Goal: Task Accomplishment & Management: Use online tool/utility

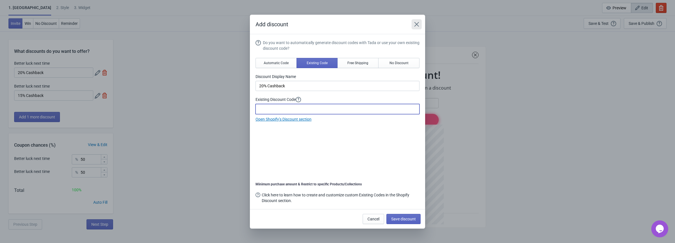
drag, startPoint x: 418, startPoint y: 25, endPoint x: 384, endPoint y: 29, distance: 33.9
click at [417, 25] on icon "Close" at bounding box center [417, 24] width 6 height 6
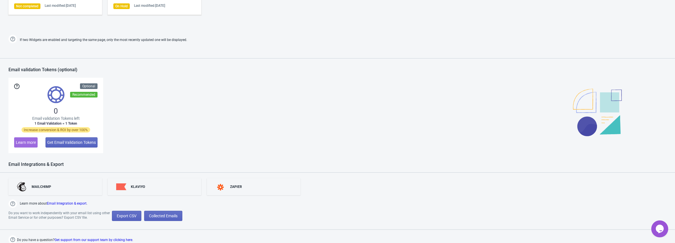
scroll to position [320, 0]
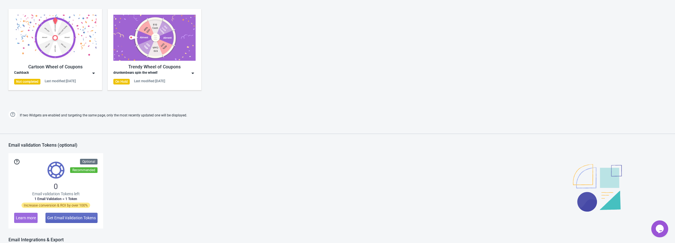
click at [58, 57] on img at bounding box center [55, 38] width 82 height 46
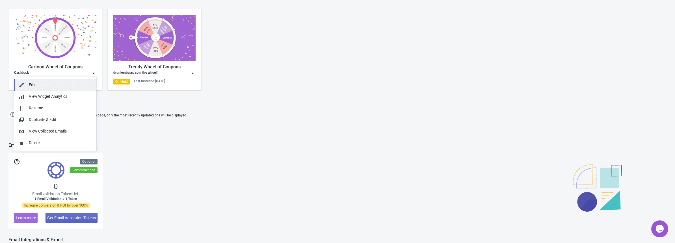
click at [51, 85] on div "Edit" at bounding box center [60, 85] width 63 height 6
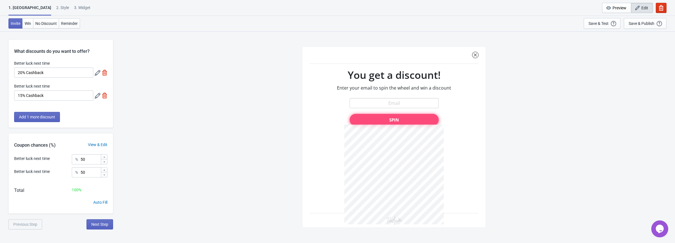
click at [97, 75] on icon at bounding box center [98, 73] width 6 height 6
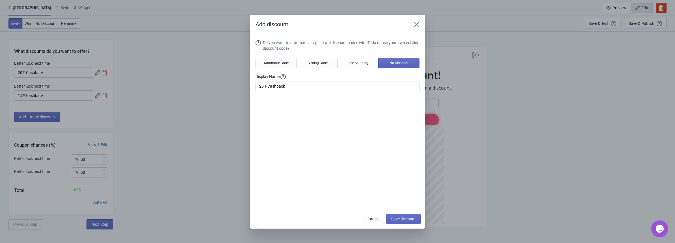
click at [70, 38] on div "Add discount Do you want to automatically generate discount codes with Tada or …" at bounding box center [337, 122] width 675 height 214
click at [417, 26] on icon "Close" at bounding box center [417, 24] width 6 height 6
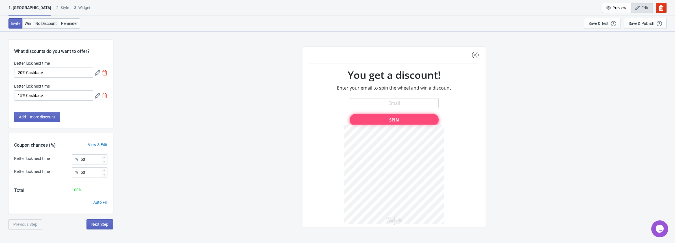
click at [42, 23] on span "No Discount" at bounding box center [45, 23] width 21 height 5
type input "no_code"
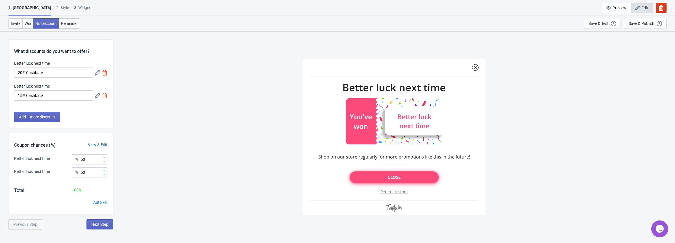
click at [37, 63] on label "Better luck next time" at bounding box center [32, 64] width 36 height 6
click at [37, 68] on input "20% Cashback" at bounding box center [53, 73] width 79 height 10
click at [96, 75] on icon at bounding box center [98, 73] width 6 height 6
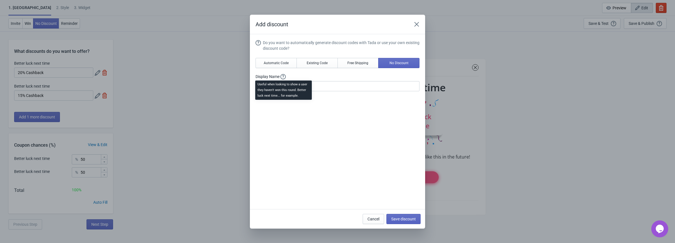
click at [280, 77] on span at bounding box center [283, 76] width 7 height 5
click at [324, 63] on span "Existing Code" at bounding box center [317, 63] width 21 height 5
type input "Your coupon name (5% OFF for example)"
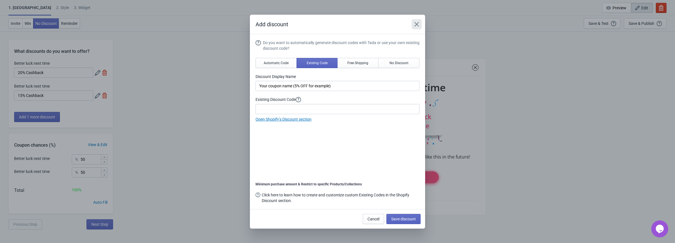
click at [415, 26] on icon "Close" at bounding box center [417, 24] width 5 height 5
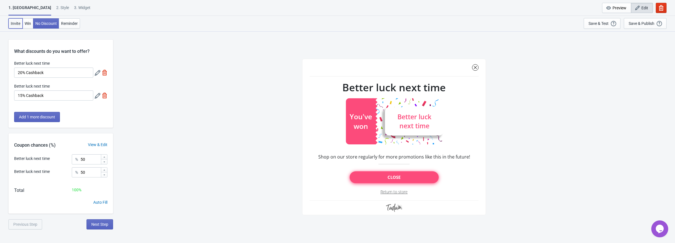
click at [18, 25] on span "Invite" at bounding box center [16, 23] width 10 height 5
type input "SASDERWERT3H"
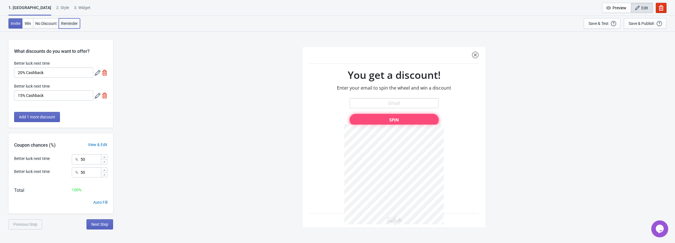
click at [66, 23] on span "Reminder" at bounding box center [69, 23] width 17 height 5
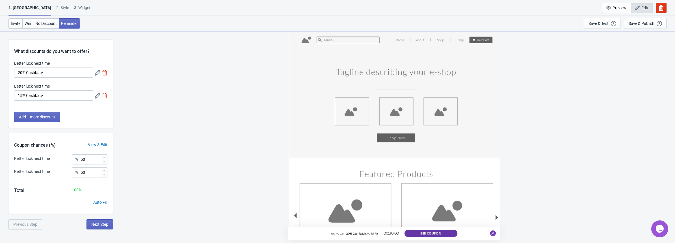
click at [444, 234] on button "See Coupon" at bounding box center [431, 233] width 53 height 7
click at [47, 25] on span "No Discount" at bounding box center [45, 23] width 21 height 5
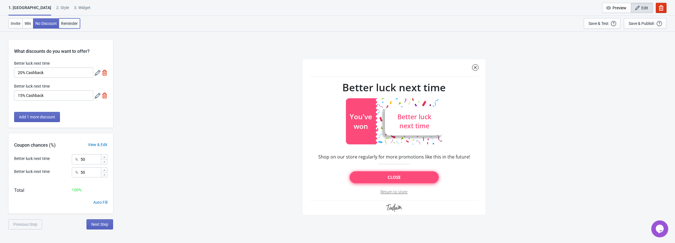
click at [77, 25] on button "Reminder" at bounding box center [69, 23] width 21 height 10
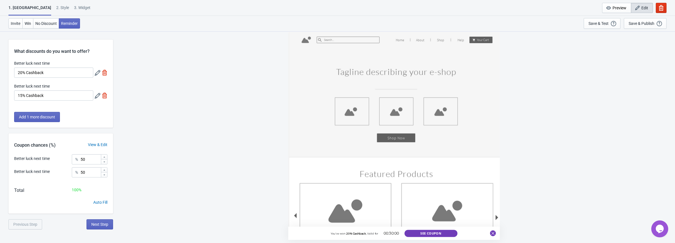
click at [98, 74] on icon at bounding box center [98, 73] width 6 height 6
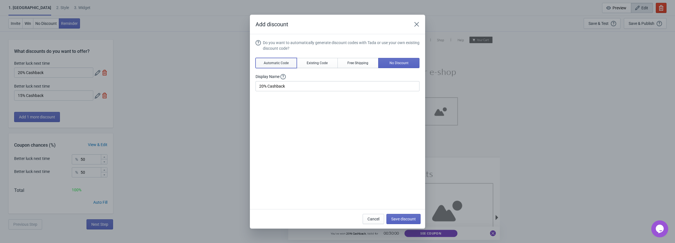
click at [268, 65] on button "Automatic Code" at bounding box center [276, 63] width 41 height 10
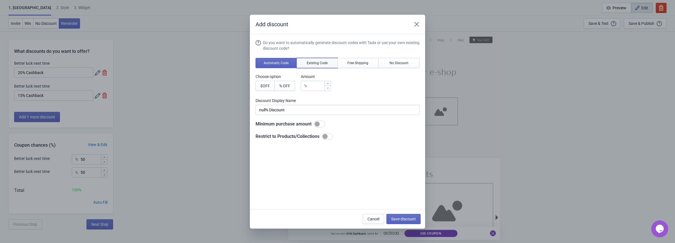
click at [319, 64] on span "Existing Code" at bounding box center [317, 63] width 21 height 5
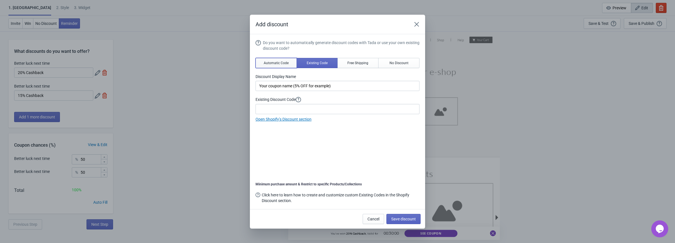
click at [273, 62] on span "Automatic Code" at bounding box center [276, 63] width 25 height 5
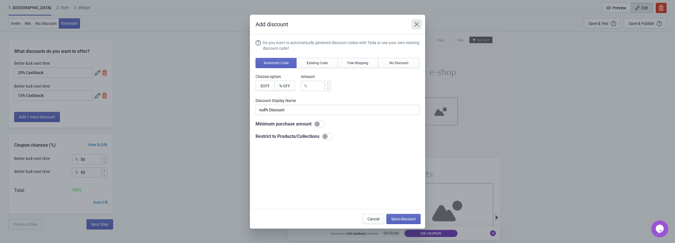
click at [417, 25] on icon "Close" at bounding box center [417, 24] width 5 height 5
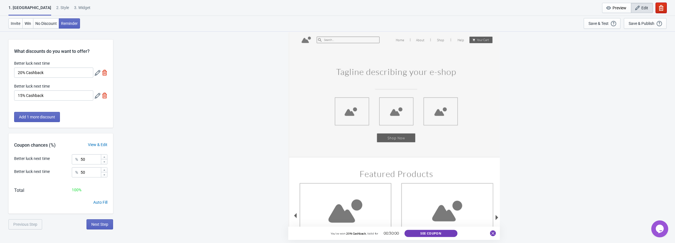
click at [663, 9] on icon "button" at bounding box center [661, 8] width 5 height 6
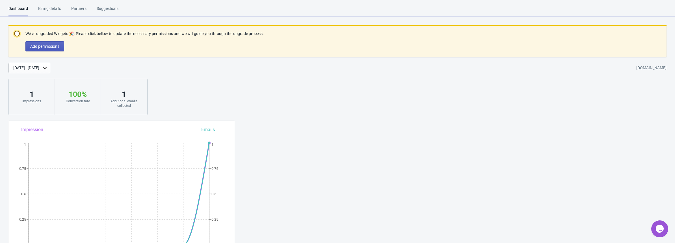
click at [56, 44] on span "Add permissions" at bounding box center [44, 46] width 29 height 5
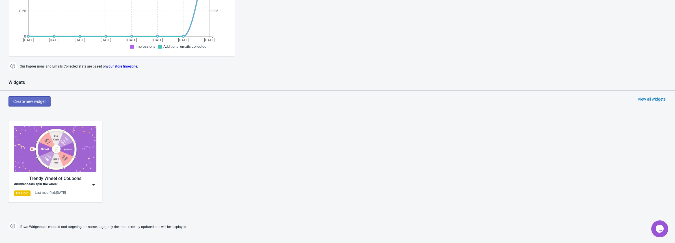
scroll to position [169, 0]
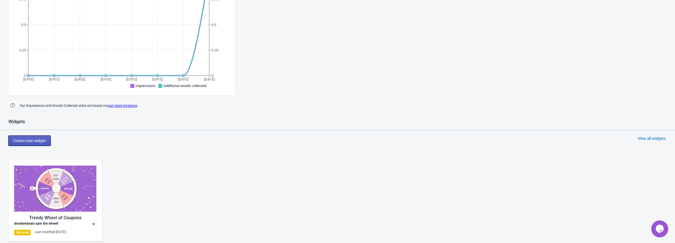
click at [41, 145] on button "Create new widget" at bounding box center [29, 141] width 42 height 10
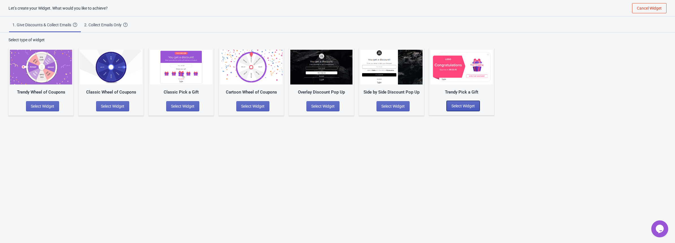
click at [460, 107] on span "Select Widget" at bounding box center [463, 106] width 23 height 5
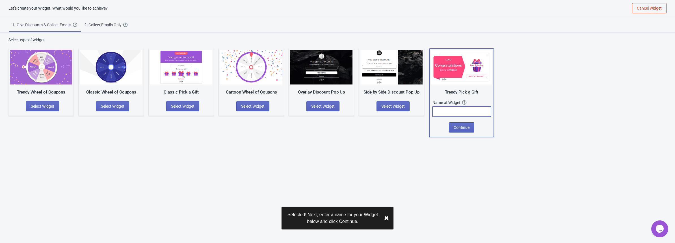
click at [456, 111] on input "text" at bounding box center [462, 112] width 59 height 10
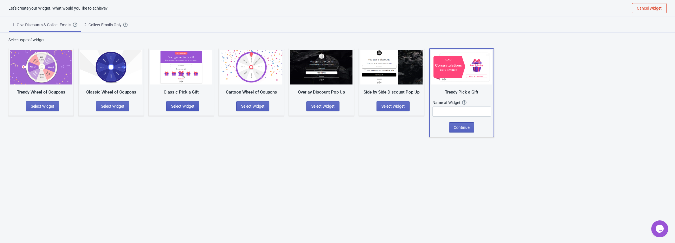
click at [184, 104] on span "Select Widget" at bounding box center [182, 106] width 23 height 5
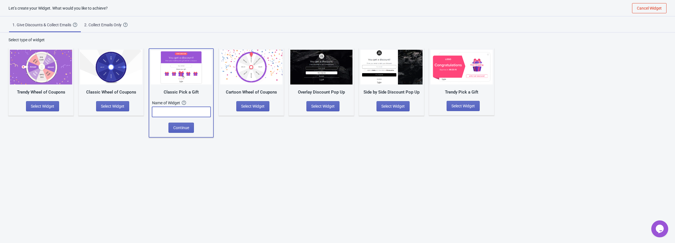
click at [182, 109] on input "text" at bounding box center [181, 112] width 59 height 10
type input "Cashback"
click at [191, 131] on button "Continue" at bounding box center [181, 128] width 25 height 10
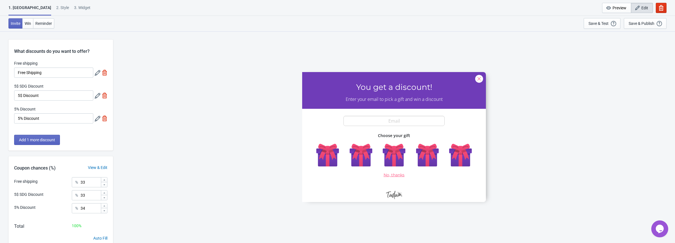
click at [100, 73] on icon at bounding box center [98, 73] width 6 height 6
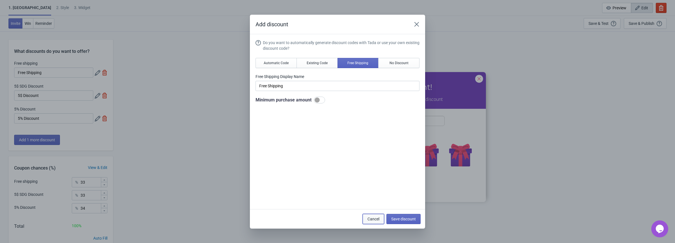
click at [376, 219] on span "Cancel" at bounding box center [374, 219] width 12 height 5
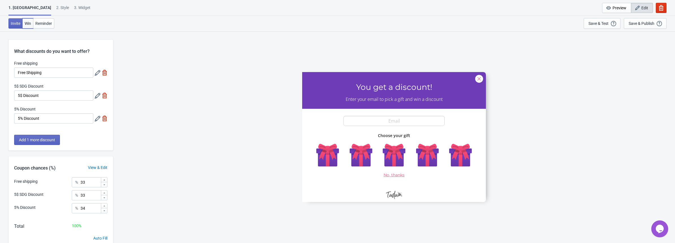
click at [31, 21] on span "Win" at bounding box center [28, 23] width 7 height 5
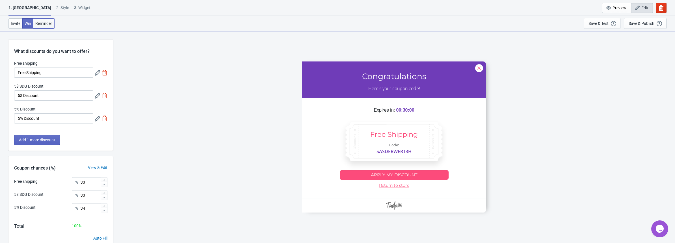
click at [42, 23] on span "Reminder" at bounding box center [43, 23] width 17 height 5
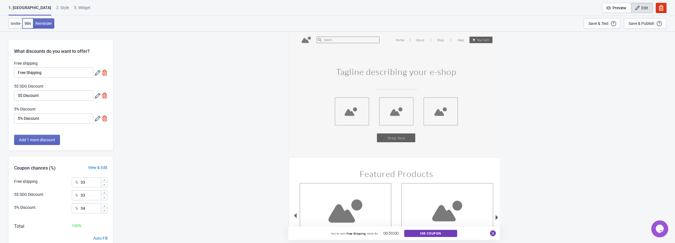
click at [25, 23] on span "Win" at bounding box center [28, 23] width 7 height 5
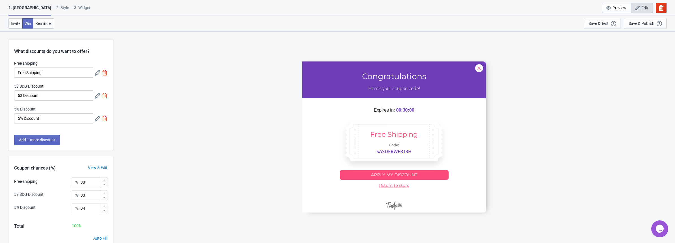
click at [99, 76] on div at bounding box center [101, 73] width 13 height 10
click at [96, 72] on icon at bounding box center [98, 73] width 6 height 6
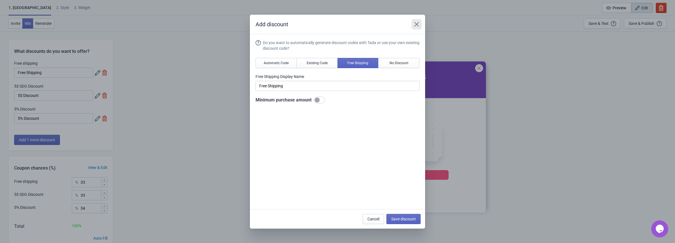
click at [420, 25] on button "Close" at bounding box center [417, 24] width 10 height 10
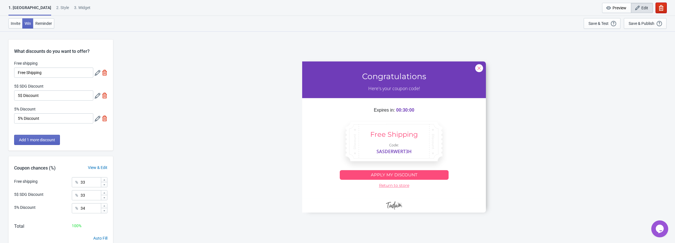
click at [664, 8] on button "button" at bounding box center [661, 8] width 11 height 10
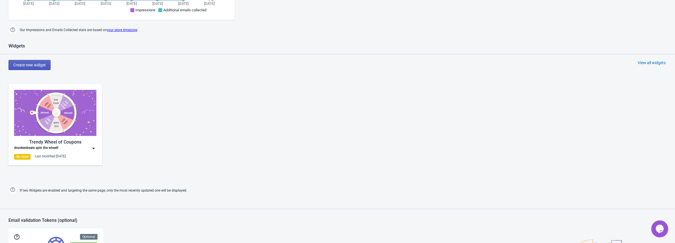
click at [40, 65] on span "Create new widget" at bounding box center [29, 65] width 33 height 5
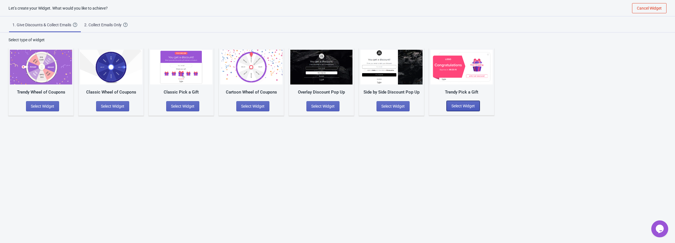
click at [471, 105] on span "Select Widget" at bounding box center [463, 106] width 23 height 5
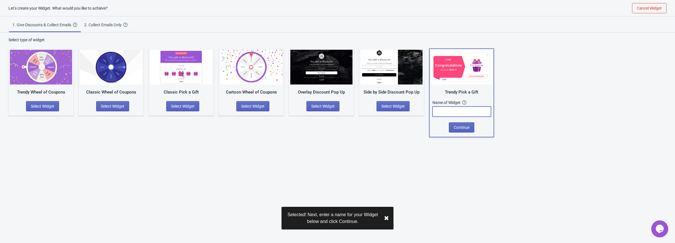
click at [457, 110] on input "text" at bounding box center [462, 112] width 59 height 10
type input "5% Cashback"
click at [460, 126] on span "Continue" at bounding box center [462, 127] width 16 height 5
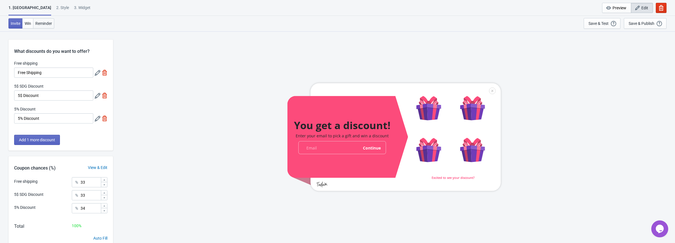
click at [46, 26] on button "Reminder" at bounding box center [43, 23] width 21 height 10
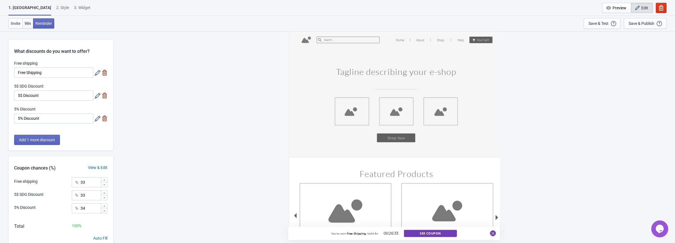
click at [28, 23] on span "Win" at bounding box center [28, 23] width 7 height 5
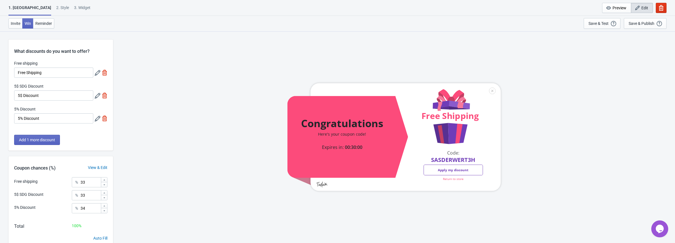
click at [97, 75] on icon at bounding box center [98, 73] width 6 height 6
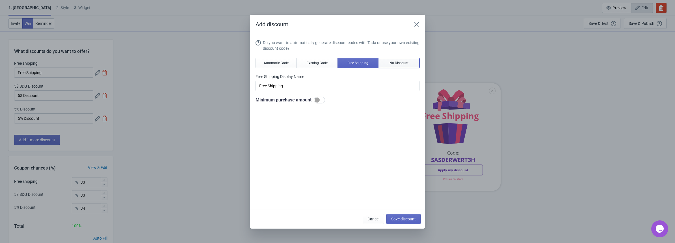
click at [400, 60] on button "No Discount" at bounding box center [398, 63] width 41 height 10
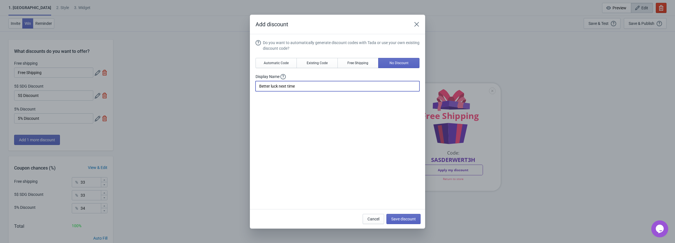
click at [285, 89] on input "Better luck next time" at bounding box center [338, 86] width 164 height 10
drag, startPoint x: 310, startPoint y: 87, endPoint x: 195, endPoint y: 85, distance: 115.1
click at [196, 86] on div "Add discount Do you want to automatically generate discount codes with Tada or …" at bounding box center [337, 122] width 675 height 214
type input "Congrats!"
click at [402, 220] on span "Save discount" at bounding box center [403, 219] width 25 height 5
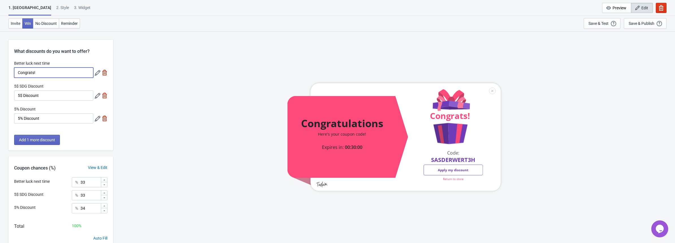
drag, startPoint x: 56, startPoint y: 73, endPoint x: -26, endPoint y: 72, distance: 82.3
click at [0, 72] on html "1. Coupon 2 . Style 3. Widget 1. Coupon 2 . Style 3. Widget Cancel Widget Previ…" at bounding box center [337, 121] width 675 height 243
click at [18, 76] on input "CASHBACK" at bounding box center [53, 73] width 79 height 10
type input "15% CASHBACK"
click at [102, 97] on img at bounding box center [105, 96] width 6 height 6
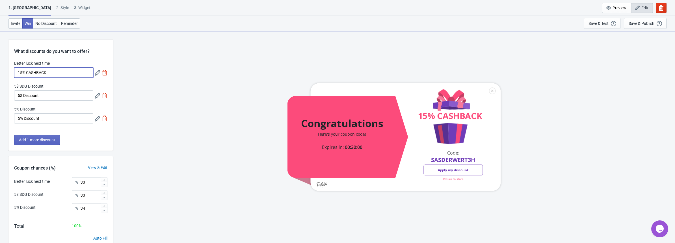
type input "50"
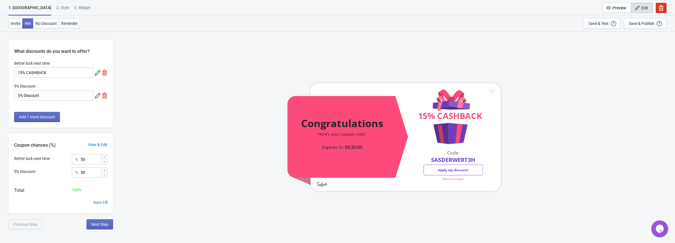
click at [102, 97] on img at bounding box center [105, 96] width 6 height 6
type input "100"
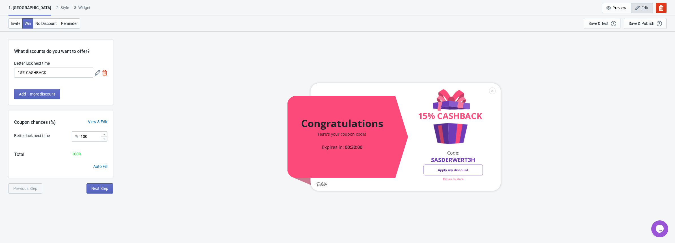
click at [164, 103] on div "Congratulations Here's your coupon code! Expires in: 00:30:00 15% CASHBACK 15% …" at bounding box center [394, 137] width 556 height 212
click at [100, 122] on div "View & Edit" at bounding box center [97, 122] width 31 height 6
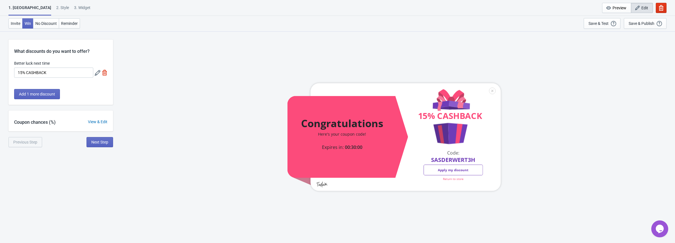
click at [95, 119] on div "Coupon chances (%) View & Edit" at bounding box center [60, 121] width 105 height 21
click at [99, 122] on div "View & Edit" at bounding box center [97, 122] width 31 height 6
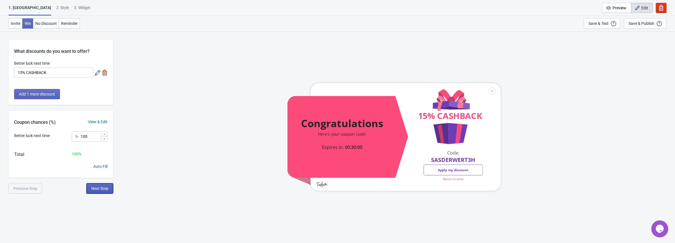
click at [91, 184] on button "Next Step" at bounding box center [100, 189] width 27 height 10
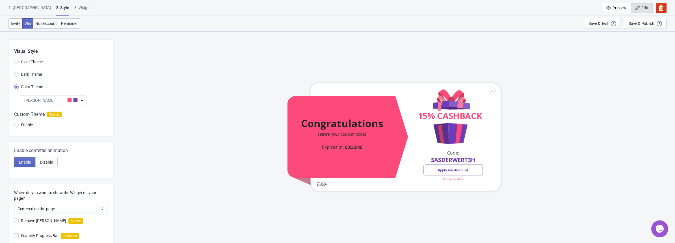
scroll to position [75, 0]
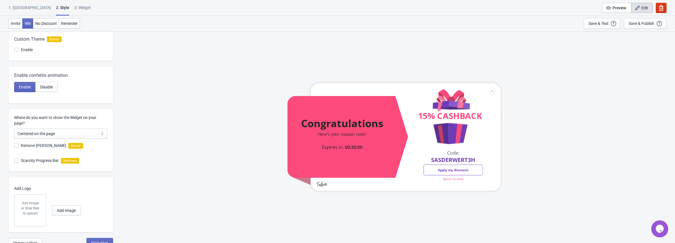
click at [46, 144] on span "Remove [PERSON_NAME]" at bounding box center [43, 146] width 45 height 6
click at [14, 144] on input "Remove [PERSON_NAME]" at bounding box center [14, 148] width 0 height 10
checkbox input "true"
radio input "true"
click at [28, 161] on span "Scarcity Progress Bar" at bounding box center [40, 161] width 38 height 6
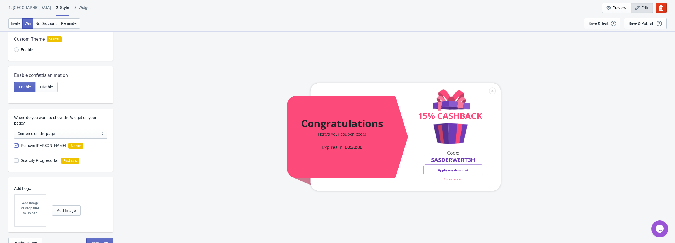
click at [14, 161] on input "Scarcity Progress Bar" at bounding box center [14, 163] width 0 height 10
checkbox input "false"
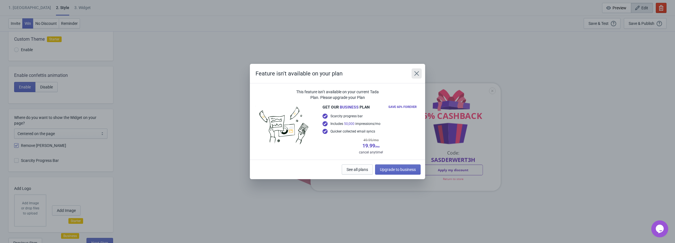
drag, startPoint x: 417, startPoint y: 76, endPoint x: 405, endPoint y: 76, distance: 11.6
click at [417, 76] on icon "Close" at bounding box center [417, 74] width 6 height 6
radio input "true"
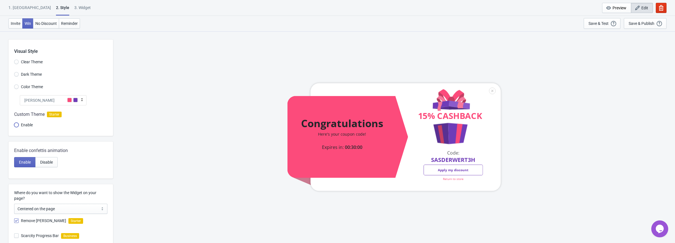
click at [18, 125] on input "Enable" at bounding box center [16, 128] width 5 height 10
radio input "true"
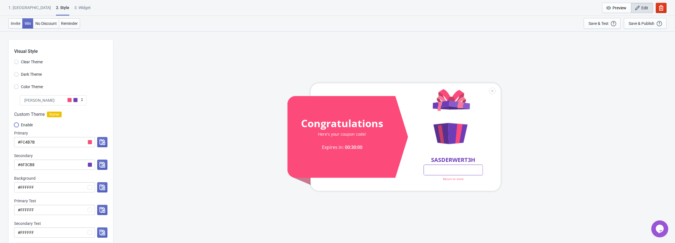
click at [16, 126] on input "Enable" at bounding box center [16, 128] width 5 height 10
click at [17, 63] on input "Clear Theme" at bounding box center [16, 65] width 5 height 10
radio input "true"
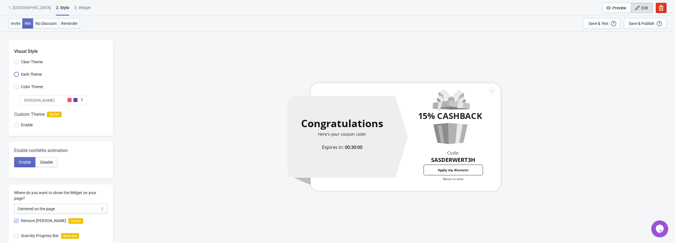
click at [14, 73] on input "Dark Theme" at bounding box center [16, 77] width 5 height 10
radio input "true"
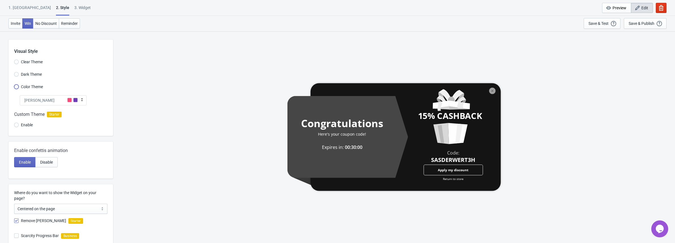
click at [17, 92] on input "Color Theme" at bounding box center [16, 90] width 5 height 10
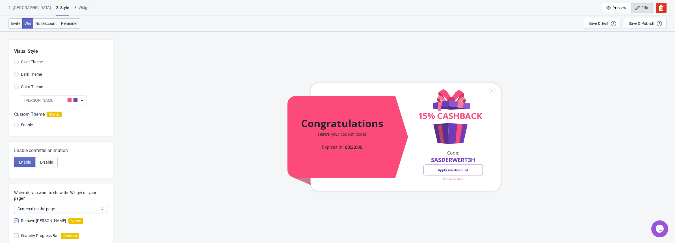
click at [61, 22] on span "Reminder" at bounding box center [69, 23] width 17 height 5
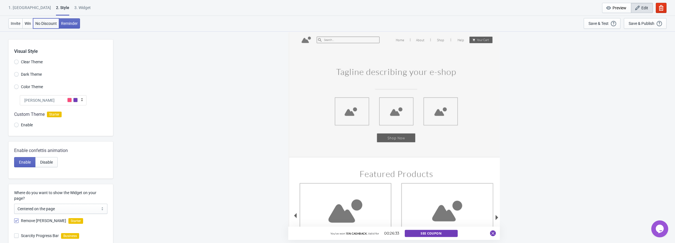
click at [45, 23] on span "No Discount" at bounding box center [45, 23] width 21 height 5
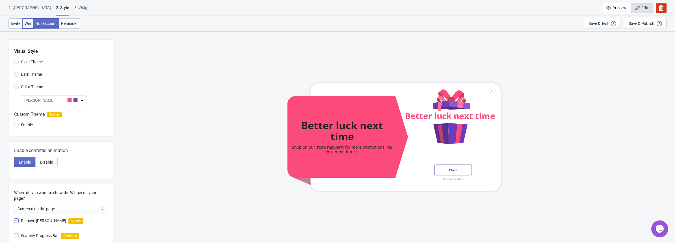
click at [26, 23] on span "Win" at bounding box center [28, 23] width 7 height 5
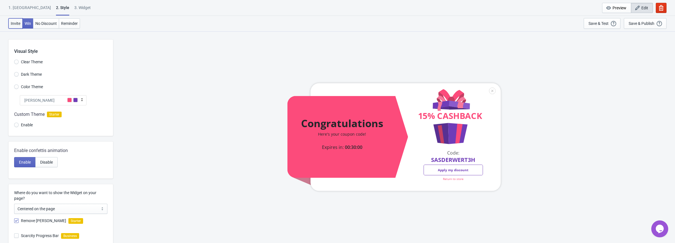
click at [12, 23] on span "Invite" at bounding box center [16, 23] width 10 height 5
radio input "true"
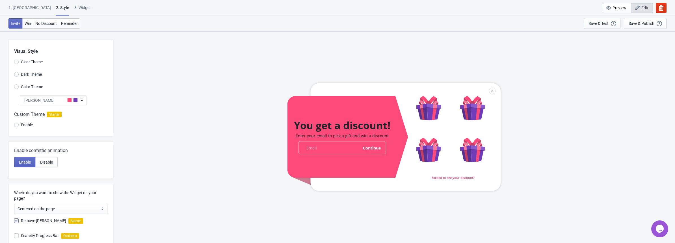
click at [74, 6] on div "3. Widget" at bounding box center [82, 10] width 16 height 10
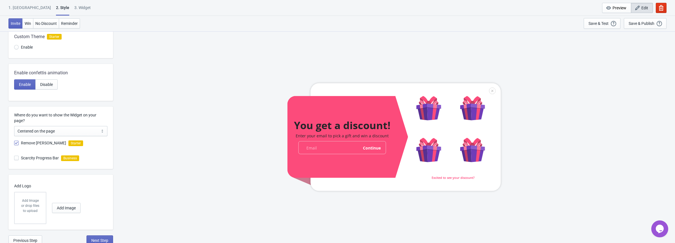
scroll to position [80, 0]
select select "once"
select select "1"
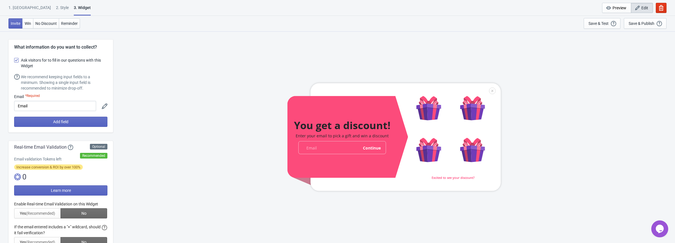
scroll to position [75, 0]
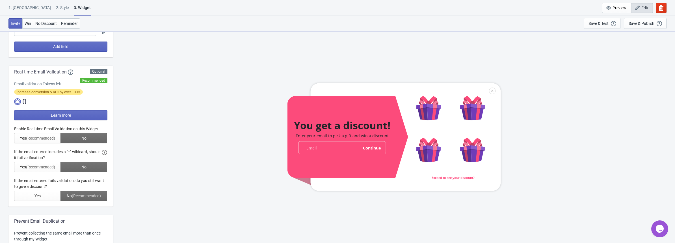
click at [37, 137] on div at bounding box center [60, 163] width 93 height 75
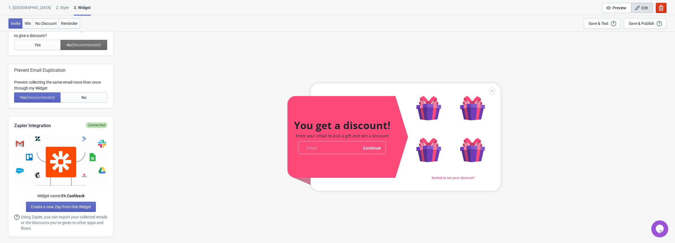
scroll to position [377, 0]
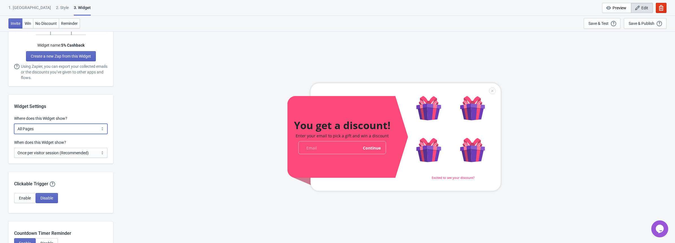
click at [88, 128] on select "All Pages All Product Pages All Blog Pages All Static Pages Specific Product(s)…" at bounding box center [60, 129] width 93 height 10
select select "homepageOnly"
click at [14, 124] on select "All Pages All Product Pages All Blog Pages All Static Pages Specific Product(s)…" at bounding box center [60, 129] width 93 height 10
click at [165, 146] on div "You get a discount! Enter your email to pick a gift and win a discount email-in…" at bounding box center [394, 137] width 556 height 212
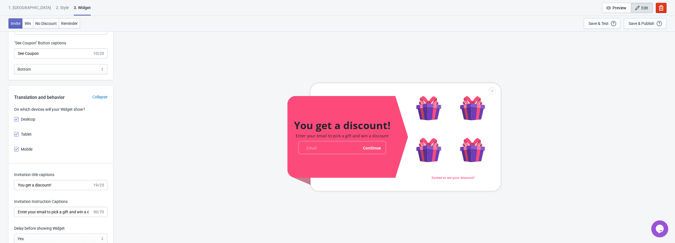
scroll to position [679, 0]
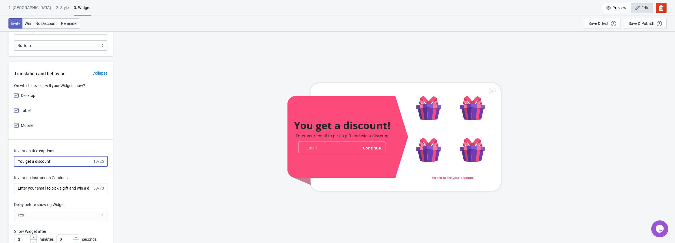
click at [43, 160] on input "You get a discount!" at bounding box center [53, 161] width 78 height 10
type input "You get a cashback!"
drag, startPoint x: 50, startPoint y: 189, endPoint x: 167, endPoint y: 189, distance: 117.4
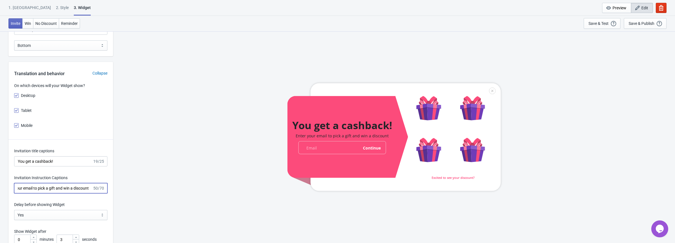
click at [167, 189] on div "What information do you want to collect? Ask visitors for to fill in our questi…" at bounding box center [337, 209] width 675 height 1715
click at [58, 186] on input "Enter your email to pick a gift and win a discount" at bounding box center [53, 188] width 78 height 10
drag, startPoint x: 55, startPoint y: 188, endPoint x: 49, endPoint y: 191, distance: 5.7
click at [49, 191] on input "Enter your email to pick a gift and win a discount" at bounding box center [53, 188] width 78 height 10
click at [76, 189] on input "Enter your email to pick a gift and win a discount" at bounding box center [53, 188] width 78 height 10
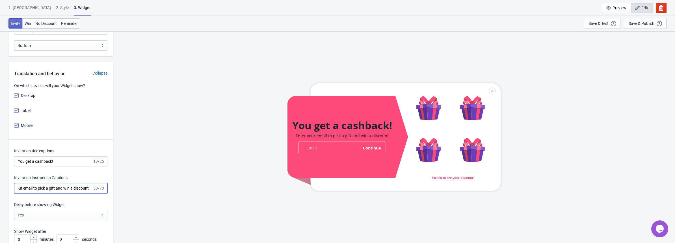
click at [73, 188] on input "Enter your email to pick a gift and win a discount" at bounding box center [53, 188] width 78 height 10
drag, startPoint x: 74, startPoint y: 188, endPoint x: 120, endPoint y: 189, distance: 46.1
click at [120, 189] on div "What information do you want to collect? Ask visitors for to fill in our questi…" at bounding box center [337, 209] width 675 height 1715
click at [139, 182] on div "You get a cashback! Enter your email to pick a gift and win a cashback email-in…" at bounding box center [394, 137] width 556 height 212
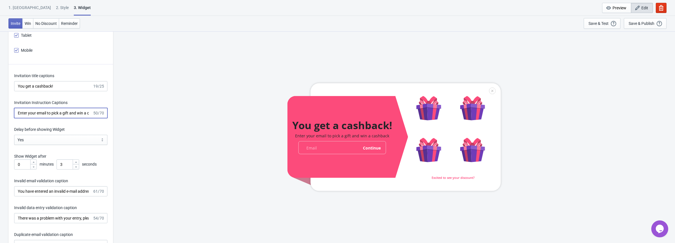
scroll to position [0, 16]
drag, startPoint x: 28, startPoint y: 111, endPoint x: 161, endPoint y: 112, distance: 132.3
click at [161, 112] on div "What information do you want to collect? Ask visitors for to fill in our questi…" at bounding box center [337, 134] width 675 height 1715
click at [60, 115] on input "Enter your email to pick a gift and win a cashback" at bounding box center [53, 113] width 78 height 10
click at [88, 113] on input "Enter your email to pick a gift and win a cashback" at bounding box center [53, 113] width 78 height 10
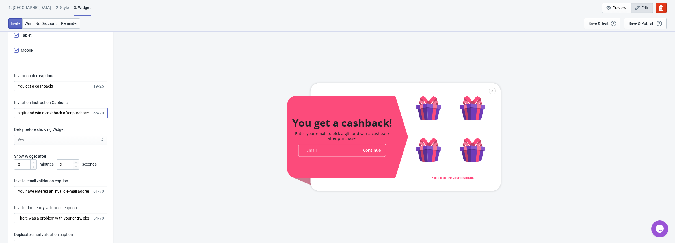
scroll to position [0, 42]
type input "Enter your email to pick a gift and win a cashback after purchase"
click at [87, 127] on div "Delay before showing Widget" at bounding box center [60, 130] width 93 height 7
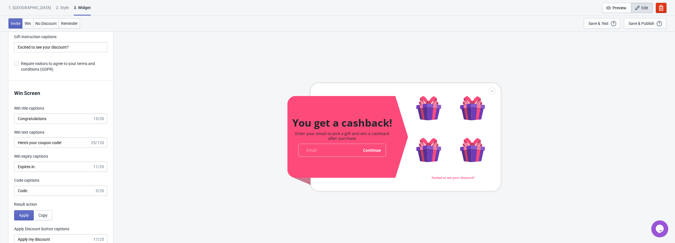
scroll to position [1056, 0]
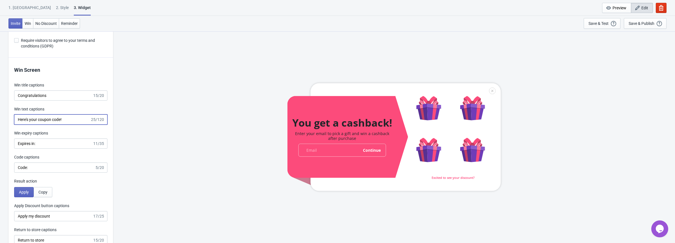
click at [43, 118] on input "Here's your coupon code!" at bounding box center [52, 120] width 76 height 10
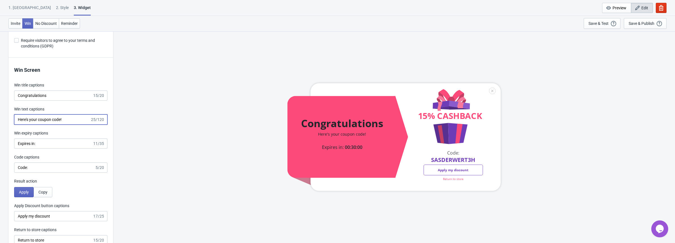
click at [43, 118] on input "Here's your coupon code!" at bounding box center [52, 120] width 76 height 10
type input "Here's your cashback code!"
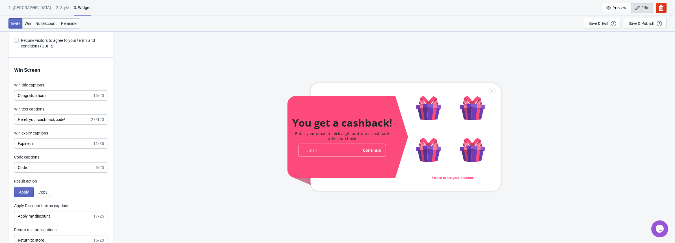
click at [73, 134] on div "Win expiry captions" at bounding box center [60, 133] width 93 height 7
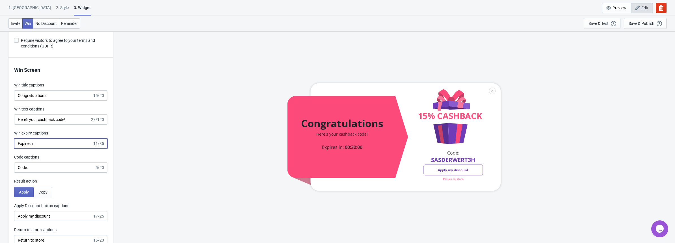
click at [65, 145] on input "Expires in:" at bounding box center [53, 144] width 78 height 10
click at [47, 169] on input "Code:" at bounding box center [54, 168] width 81 height 10
click at [69, 156] on div "Code captions" at bounding box center [60, 157] width 93 height 7
click at [64, 171] on input "Code:" at bounding box center [54, 168] width 81 height 10
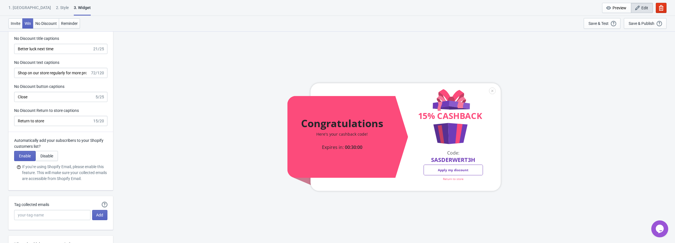
scroll to position [1357, 0]
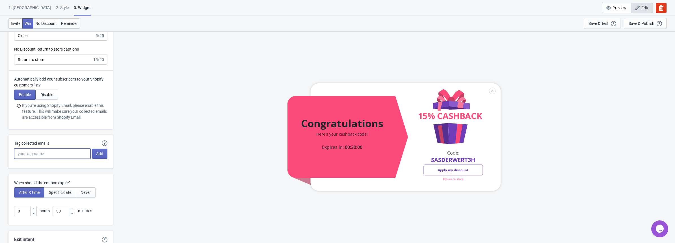
click at [53, 157] on input "Tag collected emails" at bounding box center [52, 154] width 76 height 10
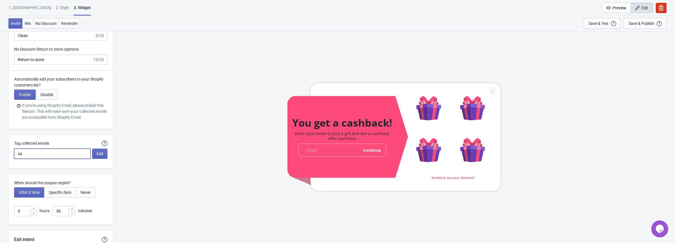
type input "c"
type input "Cashback"
click at [103, 155] on button "Add" at bounding box center [99, 154] width 15 height 10
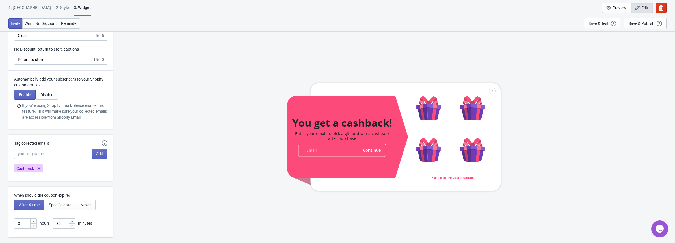
click at [77, 180] on div "Automatically Tag your Tada emails when syncing with Mailchimp, Klaviyo or Shop…" at bounding box center [60, 158] width 105 height 46
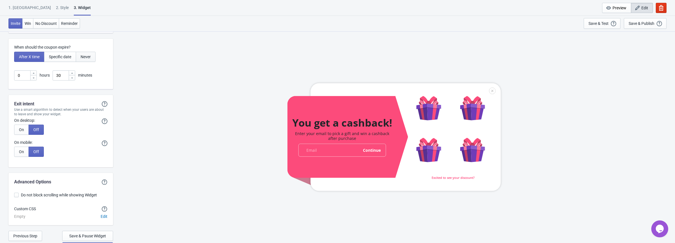
scroll to position [1433, 0]
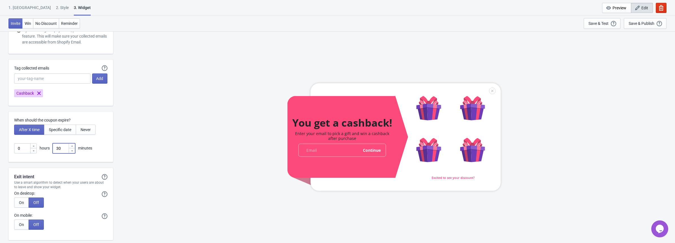
click at [57, 148] on input "30" at bounding box center [61, 148] width 16 height 10
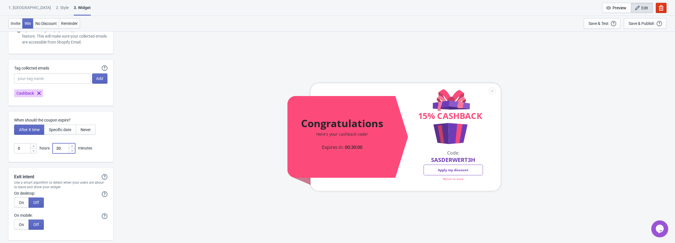
click at [57, 148] on input "30" at bounding box center [61, 148] width 16 height 10
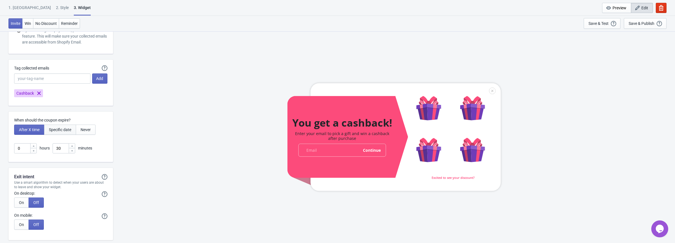
click at [57, 128] on span "Specific date" at bounding box center [60, 130] width 22 height 5
type input ", Valid until"
type input "Expires on"
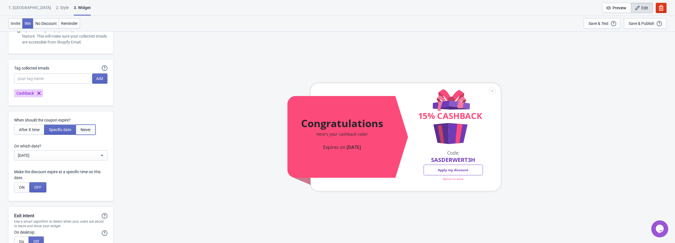
click at [81, 130] on span "Never" at bounding box center [86, 130] width 10 height 5
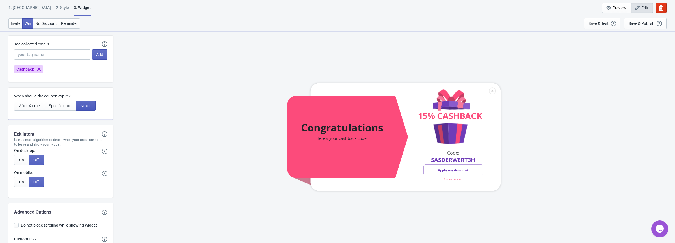
scroll to position [1408, 0]
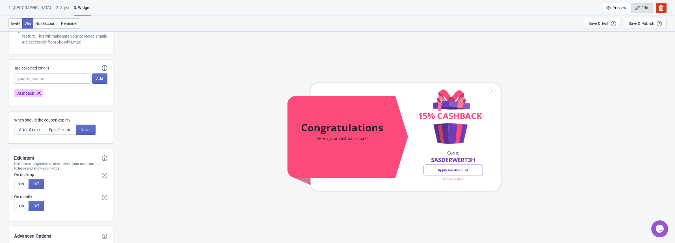
click at [96, 140] on div "When should the coupon expire? After X time Specific date Never" at bounding box center [60, 128] width 105 height 32
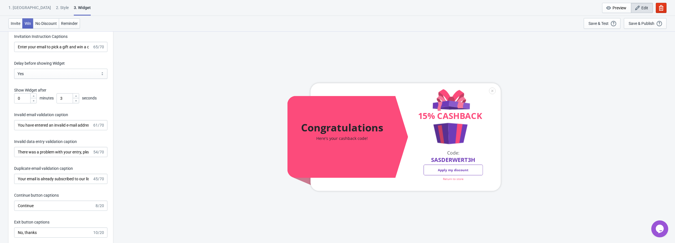
scroll to position [718, 0]
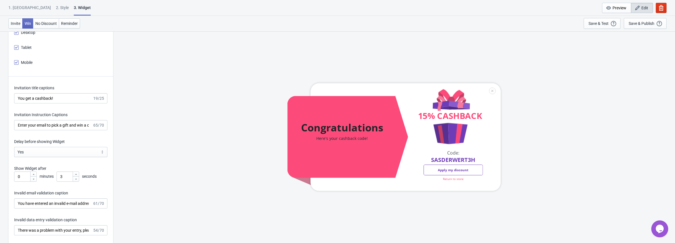
click at [20, 6] on div "1. [GEOGRAPHIC_DATA]" at bounding box center [29, 10] width 42 height 10
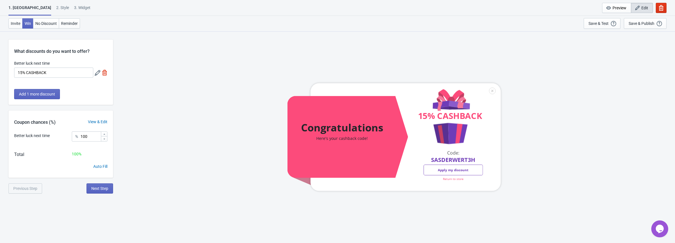
click at [100, 70] on icon at bounding box center [98, 73] width 6 height 6
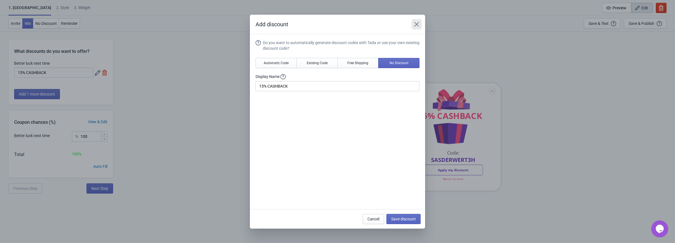
click at [418, 25] on icon "Close" at bounding box center [417, 24] width 6 height 6
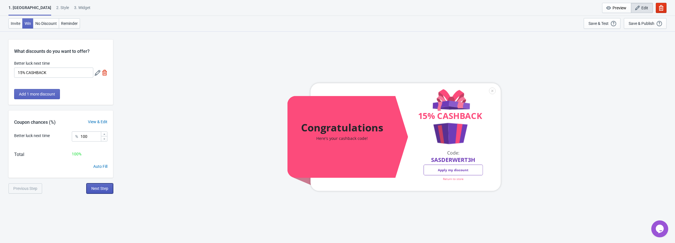
click at [102, 188] on span "Next Step" at bounding box center [99, 188] width 17 height 5
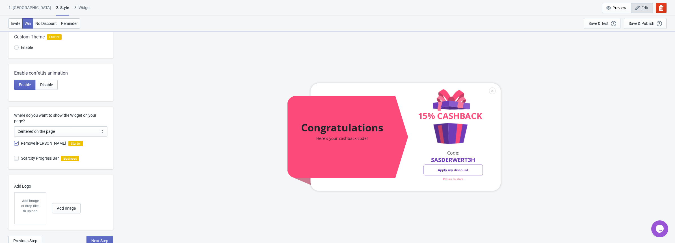
scroll to position [80, 0]
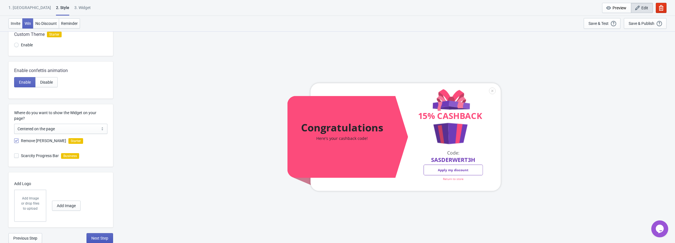
click at [96, 237] on span "Next Step" at bounding box center [99, 238] width 17 height 5
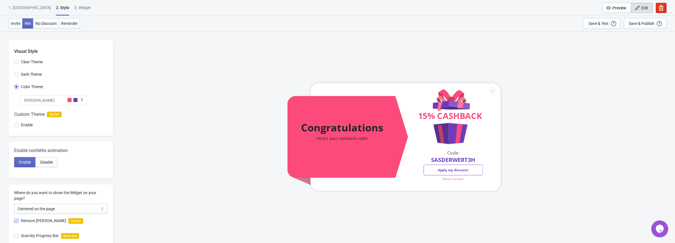
select select "homepageOnly"
select select "once"
select select "1"
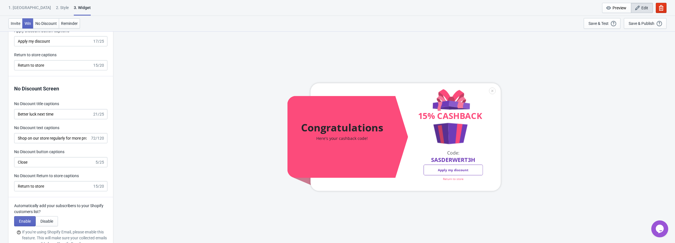
scroll to position [1472, 0]
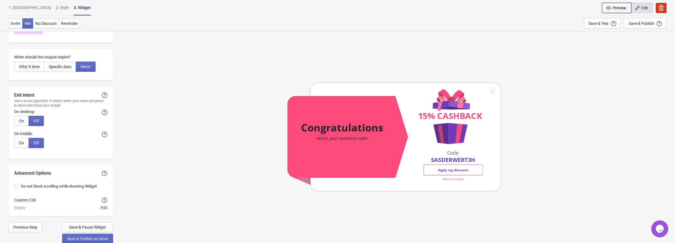
click at [612, 10] on span "Preview" at bounding box center [617, 8] width 20 height 6
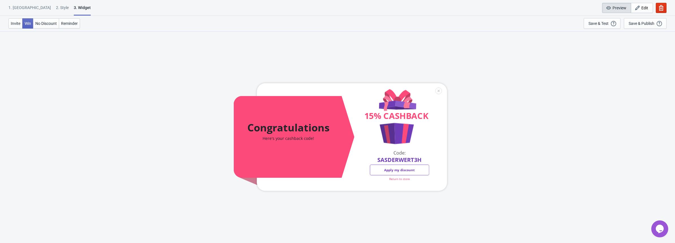
click at [617, 7] on span "Preview" at bounding box center [620, 8] width 14 height 5
click at [399, 169] on div at bounding box center [340, 137] width 213 height 108
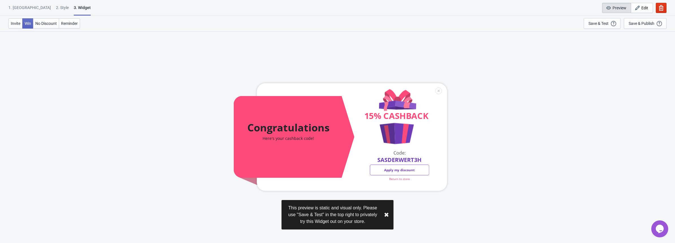
click at [437, 92] on div at bounding box center [340, 137] width 213 height 108
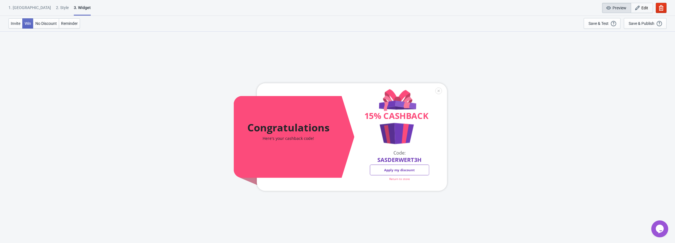
click at [639, 8] on icon "button" at bounding box center [638, 8] width 6 height 6
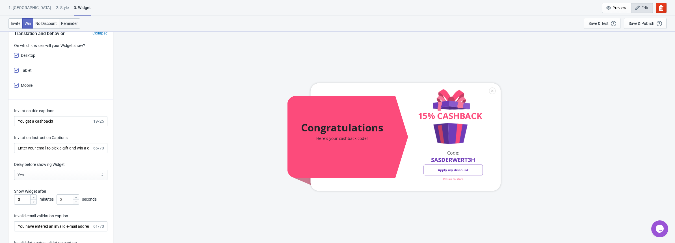
scroll to position [709, 0]
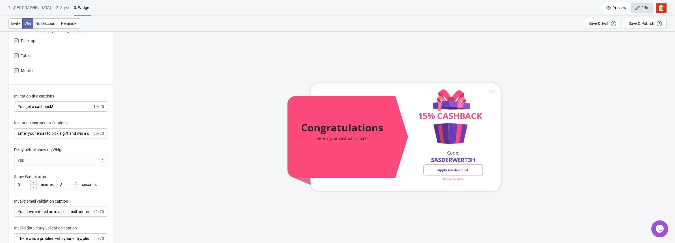
click at [56, 8] on div "2 . Style" at bounding box center [62, 10] width 13 height 10
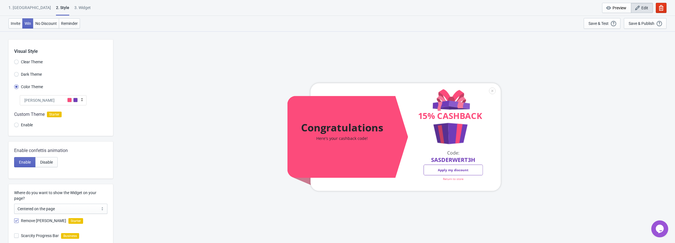
click at [74, 7] on div "3. Widget" at bounding box center [82, 10] width 16 height 10
select select "homepageOnly"
select select "once"
select select "1"
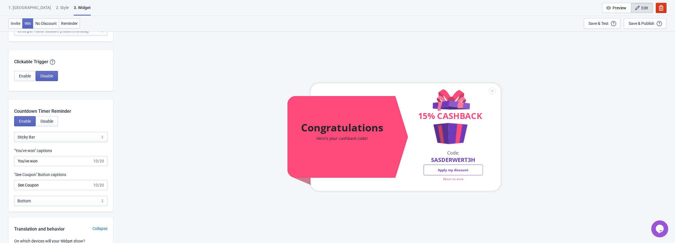
scroll to position [528, 0]
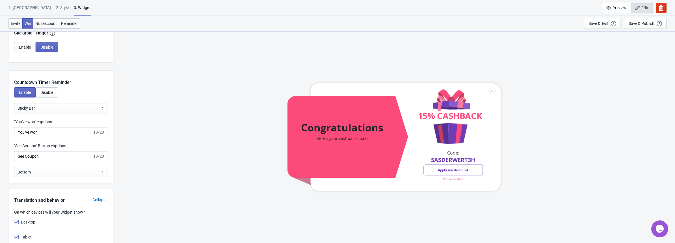
click at [82, 92] on div "Enable Disable" at bounding box center [60, 95] width 105 height 16
click at [37, 156] on input "See Coupon" at bounding box center [53, 156] width 78 height 10
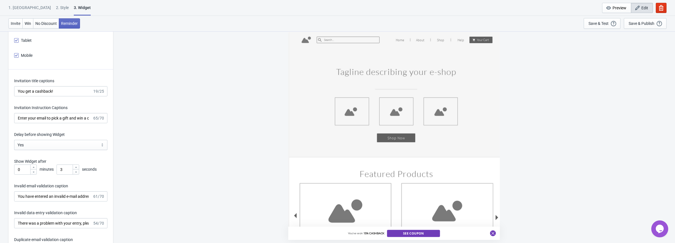
scroll to position [754, 0]
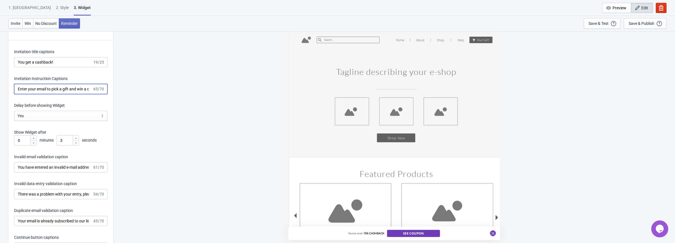
click at [53, 85] on input "Enter your email to pick a gift and win a cashback after purchase" at bounding box center [53, 89] width 78 height 10
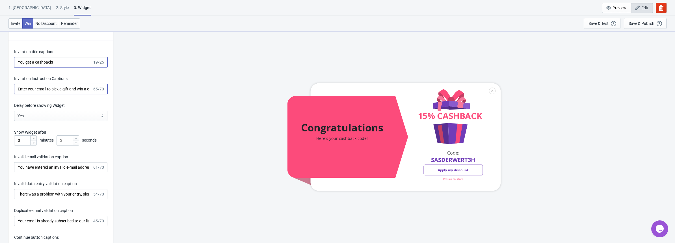
click at [49, 59] on input "You get a cashback!" at bounding box center [53, 62] width 78 height 10
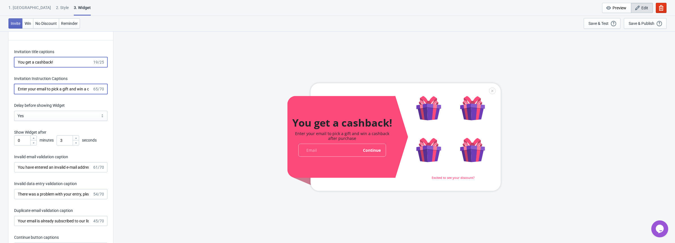
click at [43, 89] on input "Enter your email to pick a gift and win a cashback after purchase" at bounding box center [53, 89] width 78 height 10
click at [76, 96] on div "Invitation title captions You get a cashback! 19/25 Invitation Instruction Capt…" at bounding box center [60, 187] width 105 height 295
drag, startPoint x: 52, startPoint y: 88, endPoint x: 66, endPoint y: 93, distance: 15.0
click at [139, 93] on div "What information do you want to collect? Ask visitors for to fill in our questi…" at bounding box center [337, 119] width 675 height 1684
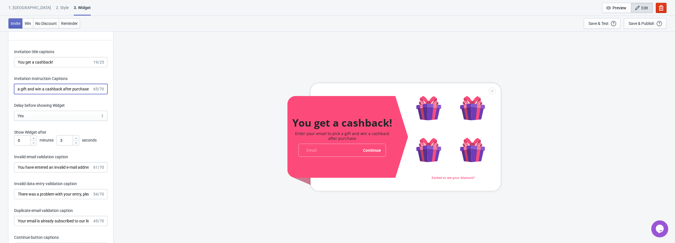
click at [64, 89] on input "Enter your email to pick a gift and win a cashback after purchase" at bounding box center [53, 89] width 78 height 10
drag, startPoint x: 62, startPoint y: 89, endPoint x: 105, endPoint y: 89, distance: 42.7
click at [105, 89] on div "Enter your email to pick a gift and win a cashback after purchase 65/70" at bounding box center [60, 89] width 93 height 10
click at [70, 89] on input "Enter your email to pick a gift and win a cashback after purchase" at bounding box center [53, 89] width 78 height 10
click at [59, 89] on input "Enter your email to pick a gift and win a cashback after purchase" at bounding box center [53, 89] width 78 height 10
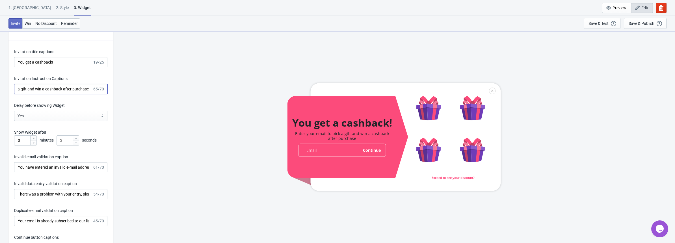
scroll to position [0, 0]
drag, startPoint x: 36, startPoint y: 90, endPoint x: 50, endPoint y: 86, distance: 14.6
click at [50, 86] on input "Enter your email to pick a gift and win a cashback after purchase" at bounding box center [53, 89] width 78 height 10
type input "Enter your email to win a cashback after purchase"
click at [90, 104] on div "Delay before showing Widget" at bounding box center [60, 106] width 93 height 7
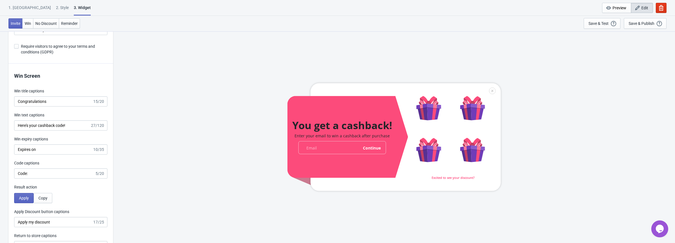
scroll to position [1056, 0]
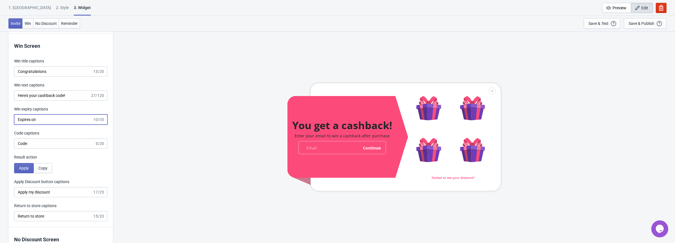
click at [26, 118] on input "Expires on" at bounding box center [53, 120] width 78 height 10
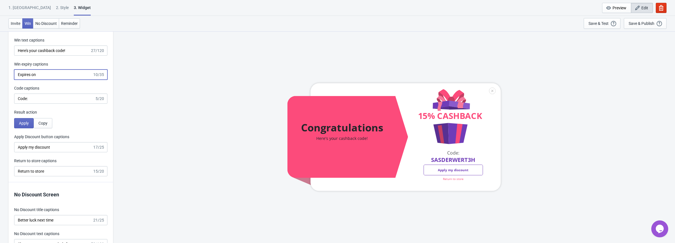
scroll to position [1131, 0]
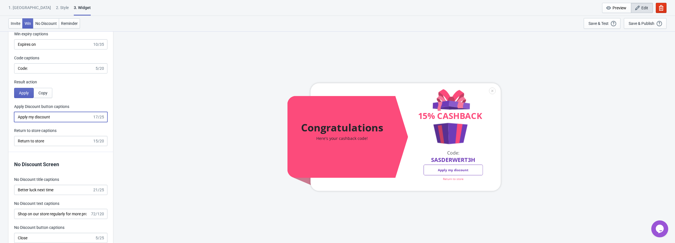
drag, startPoint x: 60, startPoint y: 118, endPoint x: -8, endPoint y: 118, distance: 68.1
click at [36, 126] on div "Win Screen Win title captions Congratulations 15/20 Win text captions Here's yo…" at bounding box center [60, 55] width 105 height 194
click at [26, 117] on input "Apply my discount" at bounding box center [53, 117] width 78 height 10
drag, startPoint x: 27, startPoint y: 117, endPoint x: -7, endPoint y: 116, distance: 33.7
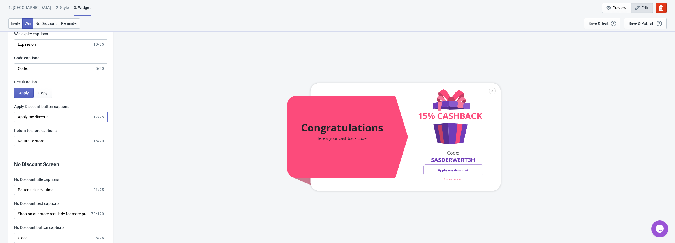
type input "Redeem my discount"
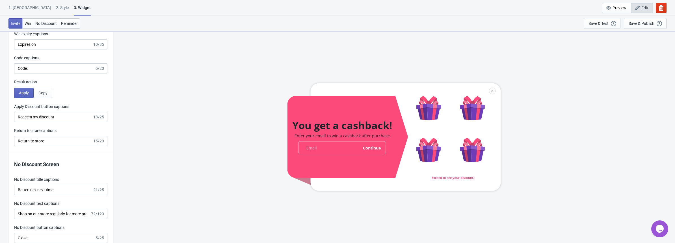
click at [96, 161] on p "No Discount Screen" at bounding box center [60, 165] width 93 height 8
click at [41, 91] on span "Copy" at bounding box center [42, 93] width 9 height 5
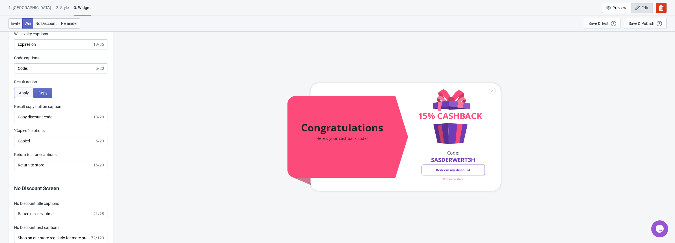
click at [18, 95] on button "Apply" at bounding box center [24, 93] width 20 height 10
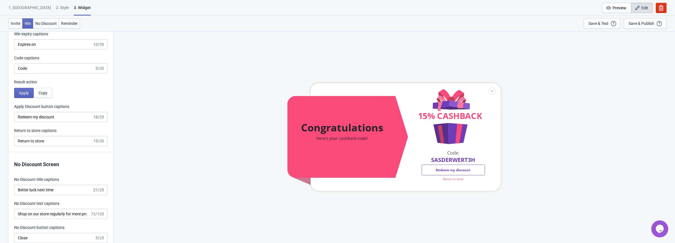
click at [73, 85] on div "Result action Apply Copy" at bounding box center [60, 88] width 93 height 19
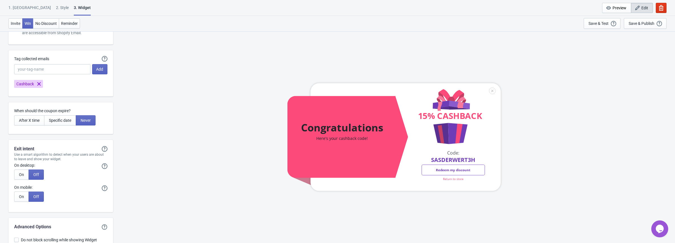
scroll to position [1472, 0]
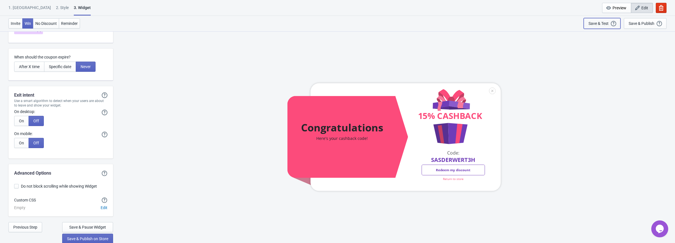
click at [595, 23] on div "Save & Test" at bounding box center [599, 23] width 20 height 5
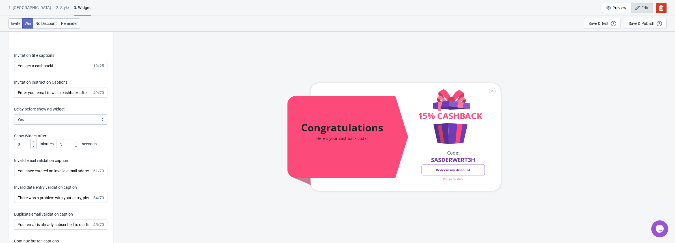
scroll to position [754, 0]
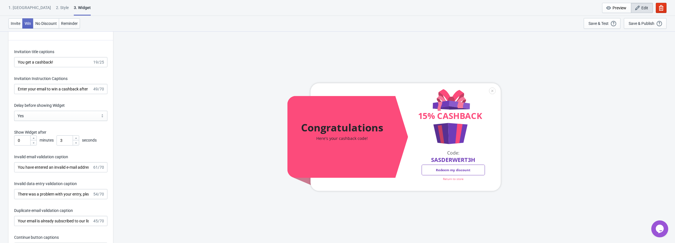
click at [20, 2] on div "1. Coupon 2 . Style 3. Widget 1. Coupon 2 . Style 3. Widget Cancel Widget Previ…" at bounding box center [337, 8] width 675 height 16
click at [20, 6] on div "1. [GEOGRAPHIC_DATA]" at bounding box center [29, 10] width 42 height 10
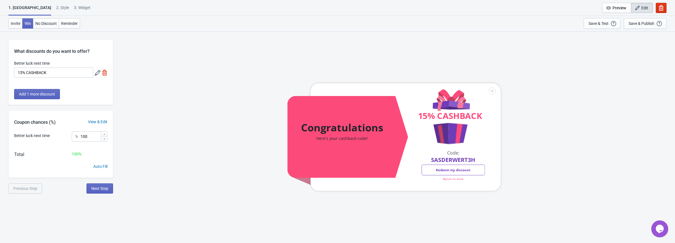
click at [99, 72] on icon at bounding box center [98, 73] width 6 height 6
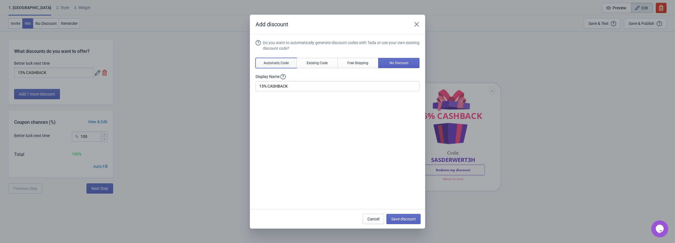
click at [290, 63] on button "Automatic Code" at bounding box center [276, 63] width 41 height 10
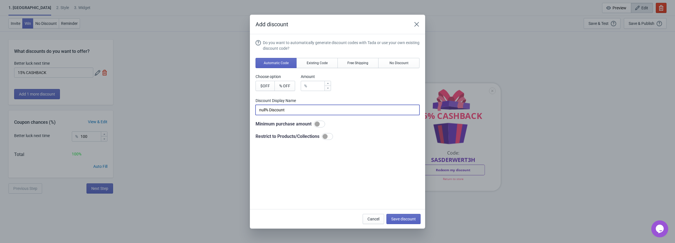
click at [302, 107] on input "null% Discount" at bounding box center [338, 110] width 164 height 10
click at [364, 95] on div "Do you want to automatically generate discount codes with Tada or use your own …" at bounding box center [338, 90] width 164 height 100
drag, startPoint x: 317, startPoint y: 113, endPoint x: 205, endPoint y: 117, distance: 112.0
click at [205, 117] on div "Add discount Do you want to automatically generate discount codes with Tada or …" at bounding box center [337, 122] width 675 height 214
type input "15% CASHBACK"
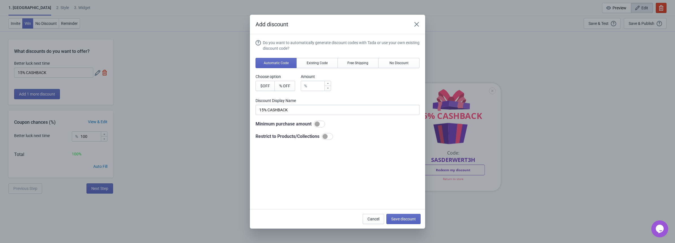
click at [364, 151] on div "Do you want to automatically generate discount codes with Tada or use your own …" at bounding box center [338, 122] width 164 height 165
click at [400, 218] on span "Save discount" at bounding box center [403, 219] width 25 height 5
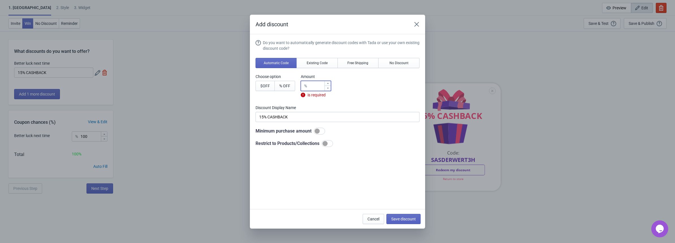
click at [318, 83] on input "number" at bounding box center [316, 86] width 15 height 10
type input "0"
type input "0% Discount"
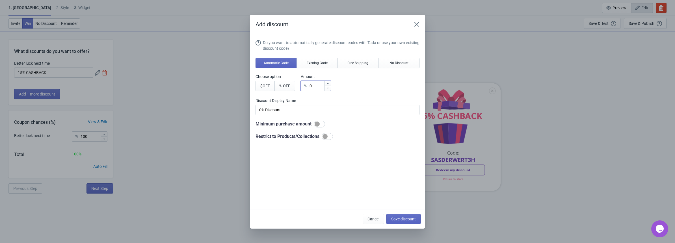
type input "0"
click at [374, 100] on label "Discount Display Name" at bounding box center [338, 101] width 164 height 6
click at [356, 158] on div "Do you want to automatically generate discount codes with Tada or use your own …" at bounding box center [338, 122] width 164 height 165
drag, startPoint x: 304, startPoint y: 115, endPoint x: 295, endPoint y: 113, distance: 9.9
click at [295, 113] on input "0% Discount" at bounding box center [338, 110] width 164 height 10
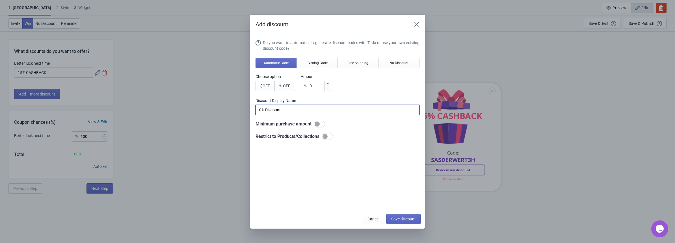
drag, startPoint x: 289, startPoint y: 111, endPoint x: 248, endPoint y: 115, distance: 41.1
click at [248, 115] on div "Add discount Do you want to automatically generate discount codes with Tada or …" at bounding box center [337, 122] width 675 height 214
type input "15% Cashback"
click at [349, 170] on div "Do you want to automatically generate discount codes with Tada or use your own …" at bounding box center [338, 122] width 164 height 165
click at [395, 211] on div "Add discount Do you want to automatically generate discount codes with Tada or …" at bounding box center [337, 122] width 175 height 214
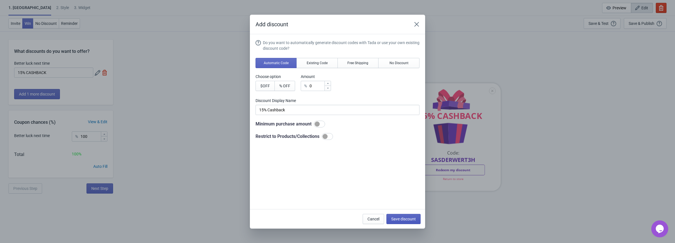
click at [401, 217] on span "Save discount" at bounding box center [403, 219] width 25 height 5
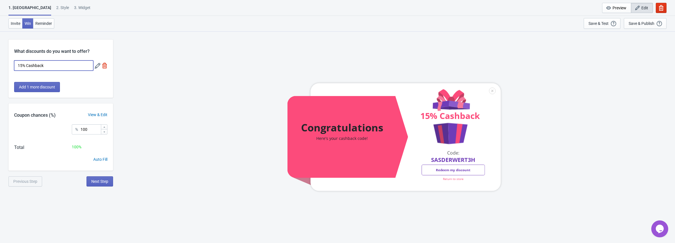
drag, startPoint x: 28, startPoint y: 65, endPoint x: 76, endPoint y: 66, distance: 47.8
click at [76, 66] on input "15% Cashback" at bounding box center [53, 66] width 79 height 10
type input "15% CASHBACK"
click at [98, 182] on span "Next Step" at bounding box center [99, 181] width 17 height 5
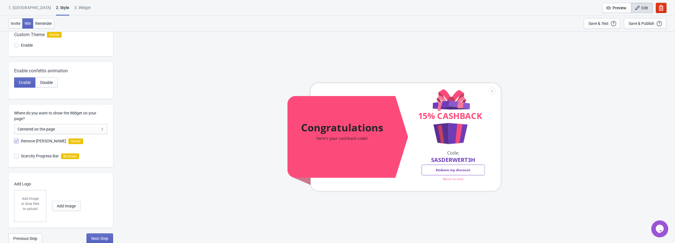
scroll to position [80, 0]
click at [93, 236] on span "Next Step" at bounding box center [99, 238] width 17 height 5
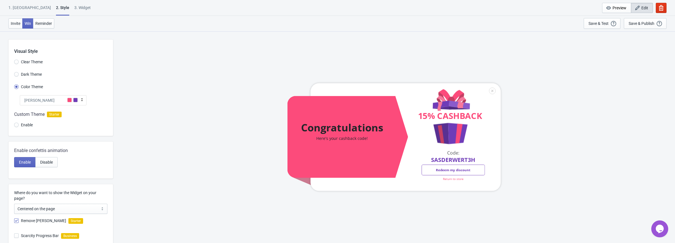
select select "homepageOnly"
select select "once"
select select "1"
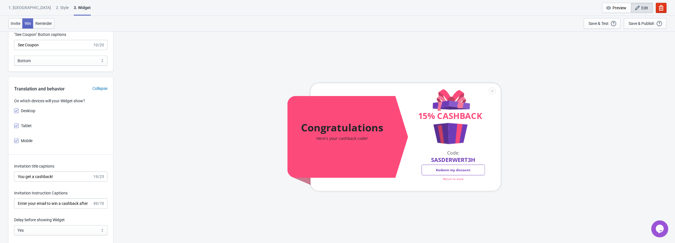
scroll to position [679, 0]
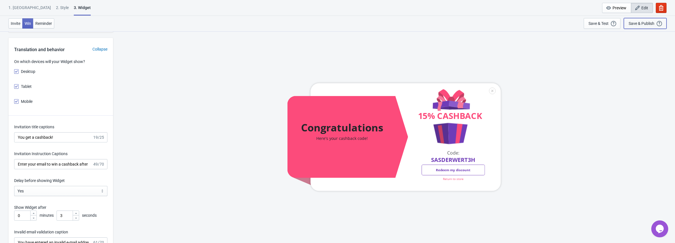
click at [629, 23] on div "Save & Publish" at bounding box center [642, 23] width 26 height 5
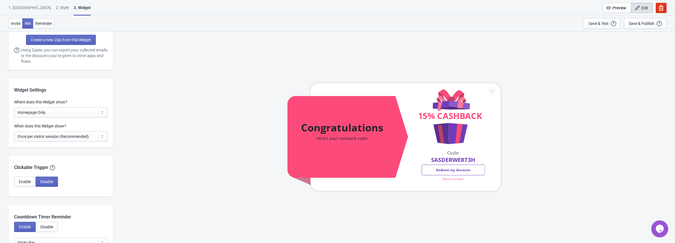
scroll to position [377, 0]
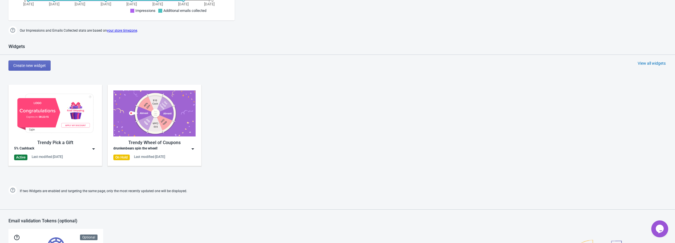
scroll to position [245, 0]
click at [78, 109] on img at bounding box center [55, 113] width 82 height 46
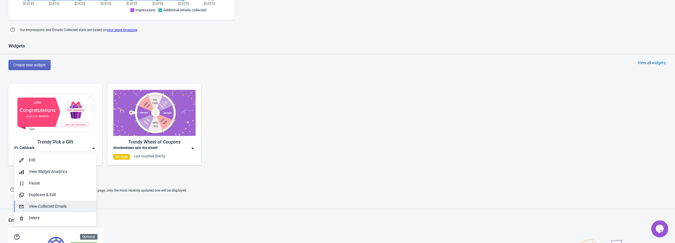
click at [62, 208] on div "View Collected Emails" at bounding box center [60, 207] width 63 height 6
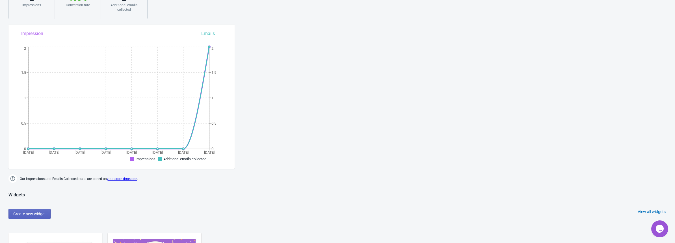
scroll to position [169, 0]
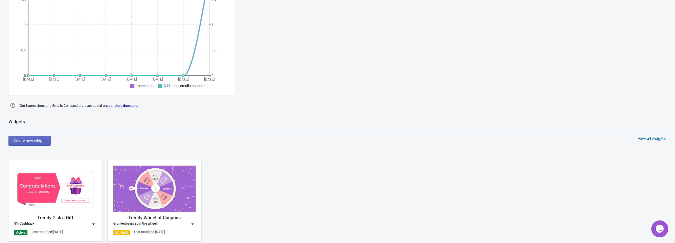
click at [75, 177] on img at bounding box center [55, 189] width 82 height 46
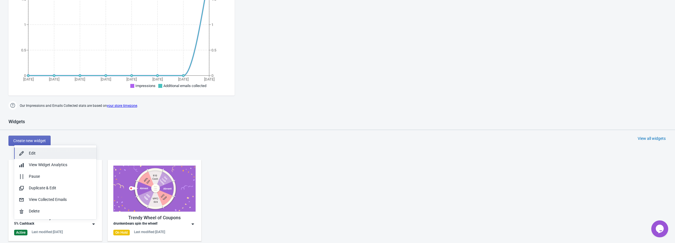
click at [35, 152] on div "Edit" at bounding box center [60, 153] width 63 height 6
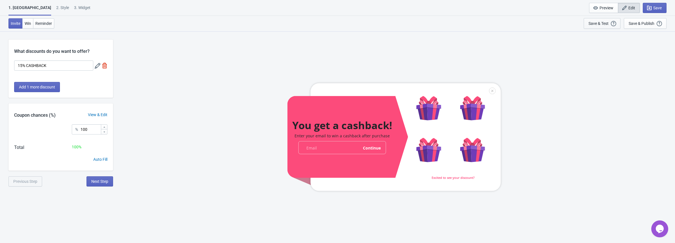
click at [603, 23] on div "Save & Test" at bounding box center [599, 23] width 20 height 5
click at [56, 8] on div "2 . Style" at bounding box center [62, 10] width 13 height 10
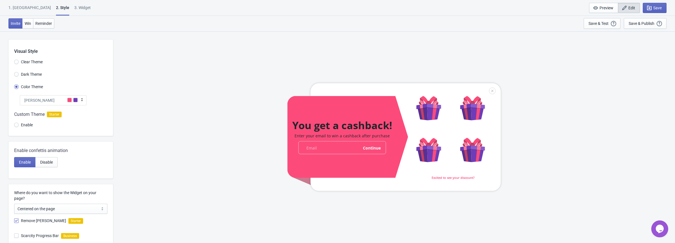
click at [16, 6] on div "1. [GEOGRAPHIC_DATA]" at bounding box center [29, 10] width 42 height 10
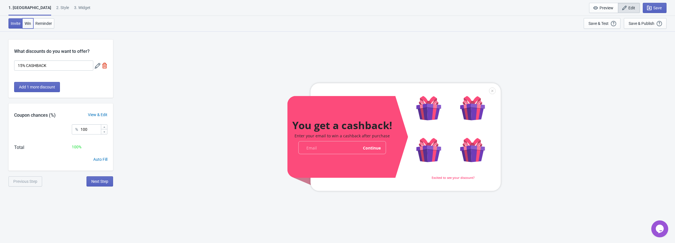
click at [30, 21] on span "Win" at bounding box center [28, 23] width 7 height 5
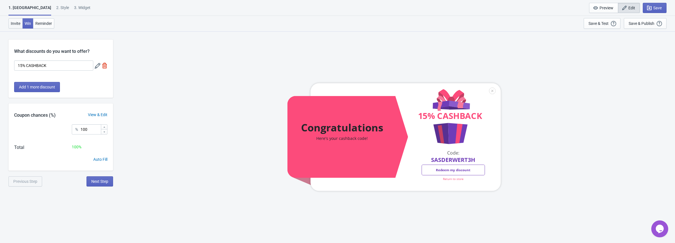
click at [17, 20] on button "Invite" at bounding box center [15, 23] width 14 height 10
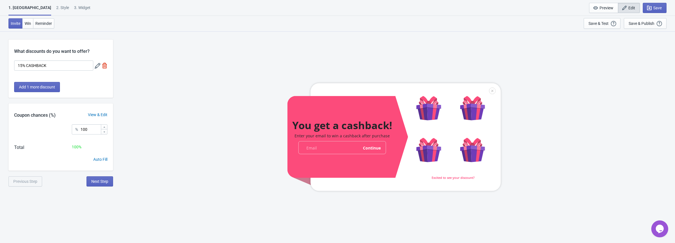
click at [56, 5] on div "2 . Style" at bounding box center [62, 10] width 13 height 10
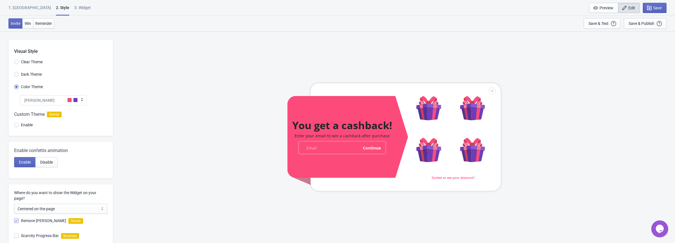
click at [74, 6] on div "3. Widget" at bounding box center [82, 10] width 16 height 10
select select "homepageOnly"
select select "once"
select select "1"
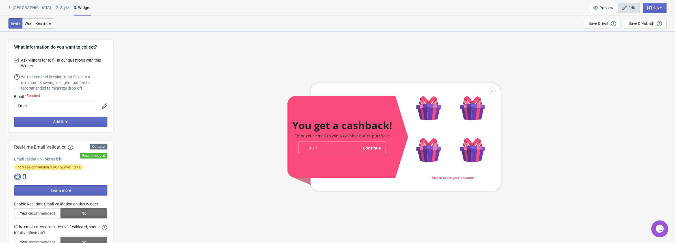
click at [13, 8] on div "1. [GEOGRAPHIC_DATA]" at bounding box center [29, 10] width 42 height 10
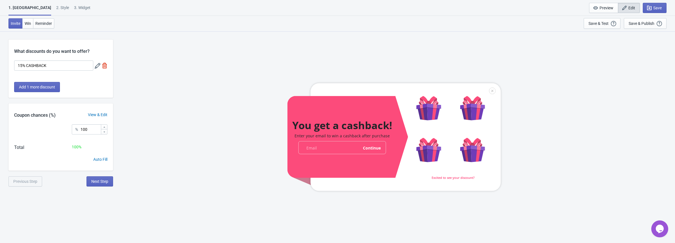
click at [56, 8] on div "2 . Style" at bounding box center [62, 10] width 13 height 10
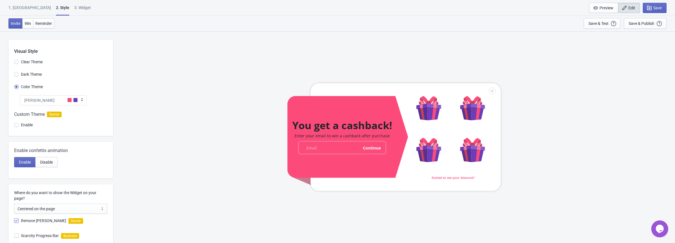
click at [74, 7] on div "3. Widget" at bounding box center [82, 10] width 16 height 10
select select "homepageOnly"
select select "once"
select select "1"
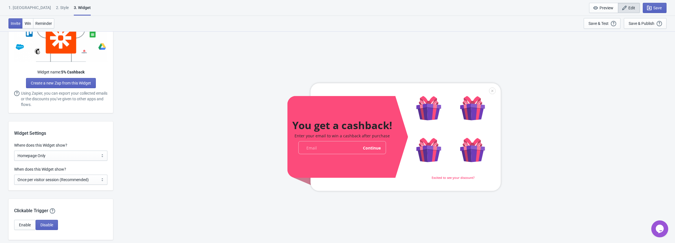
scroll to position [377, 0]
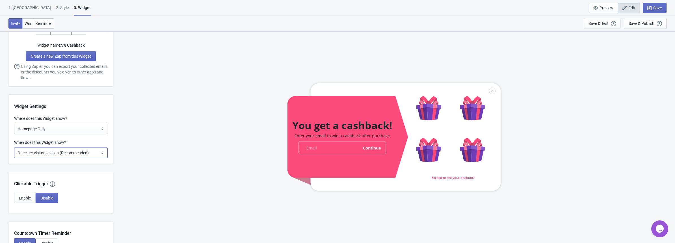
click at [75, 157] on select "Every new visit of page Once every period of time Once per visitor session (Rec…" at bounding box center [60, 153] width 93 height 10
select select "every"
click at [14, 148] on select "Every new visit of page Once every period of time Once per visitor session (Rec…" at bounding box center [60, 153] width 93 height 10
click at [656, 5] on button "Save" at bounding box center [655, 8] width 24 height 10
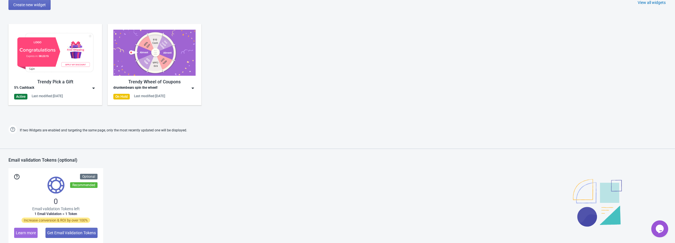
scroll to position [245, 0]
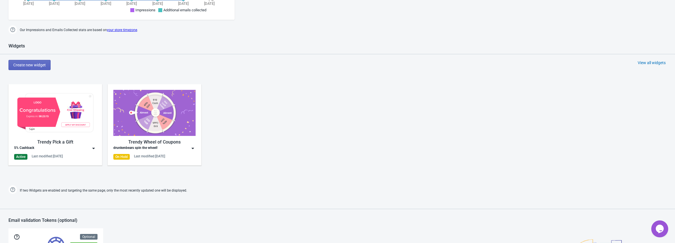
click at [46, 108] on img at bounding box center [55, 113] width 82 height 46
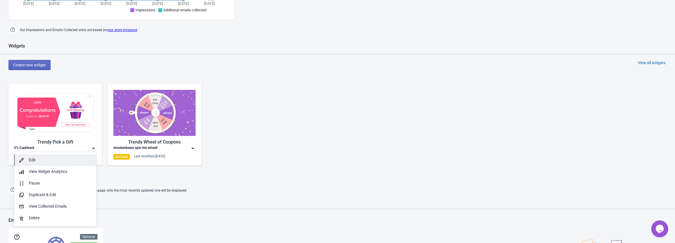
click at [58, 158] on div "Edit" at bounding box center [60, 160] width 63 height 6
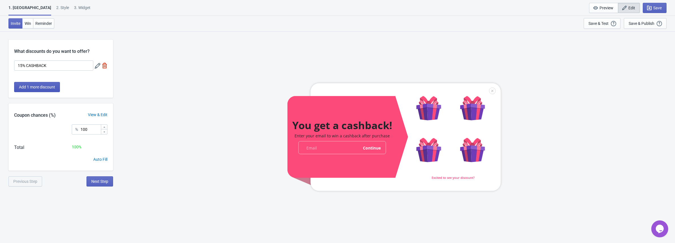
click at [39, 84] on button "Add 1 more discount" at bounding box center [37, 87] width 46 height 10
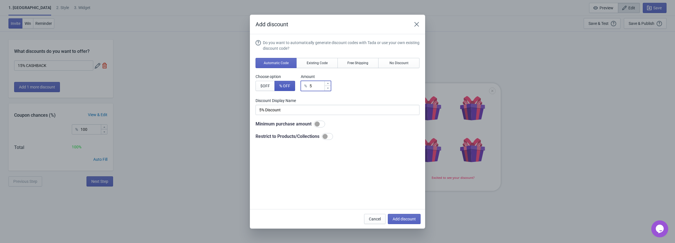
drag, startPoint x: 313, startPoint y: 84, endPoint x: 288, endPoint y: 85, distance: 25.2
click at [288, 85] on div "Choose option $ OFF % OFF Amount % 5" at bounding box center [338, 82] width 164 height 17
type input "0"
type input "0% Discount"
type input "1"
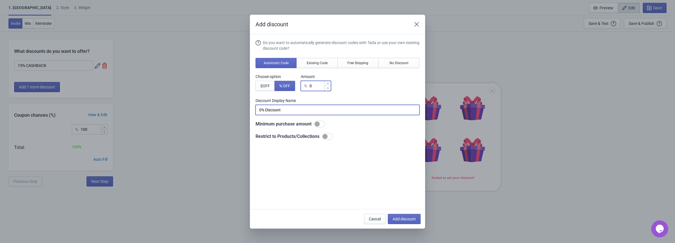
type input "1% Discount"
click at [307, 108] on input "1% Discount" at bounding box center [338, 110] width 164 height 10
drag, startPoint x: 318, startPoint y: 87, endPoint x: 301, endPoint y: 87, distance: 17.5
click at [301, 87] on div "% 1" at bounding box center [316, 86] width 30 height 10
type input "0"
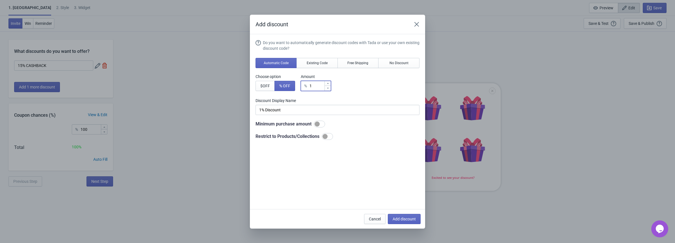
type input "0% Discount"
type input "1"
click at [268, 108] on input "1% Discount" at bounding box center [338, 110] width 164 height 10
drag, startPoint x: 266, startPoint y: 108, endPoint x: 304, endPoint y: 107, distance: 37.9
click at [304, 107] on input "1% Discount" at bounding box center [338, 110] width 164 height 10
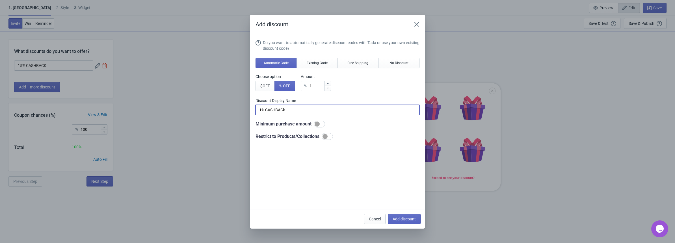
type input "1% CASHBACk"
click at [363, 91] on div "Do you want to automatically generate discount codes with Tada or use your own …" at bounding box center [338, 90] width 164 height 100
drag, startPoint x: 314, startPoint y: 85, endPoint x: 304, endPoint y: 87, distance: 10.8
click at [304, 87] on div "% 1" at bounding box center [316, 86] width 30 height 10
click at [331, 88] on div "Choose option $ OFF % OFF Amount % 1" at bounding box center [338, 82] width 164 height 17
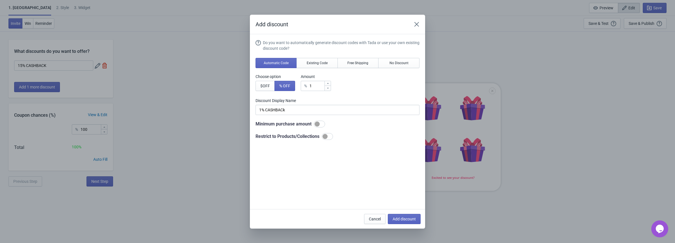
click at [331, 88] on div "Choose option $ OFF % OFF Amount % 1" at bounding box center [338, 82] width 164 height 17
click at [327, 87] on icon at bounding box center [327, 88] width 3 height 3
type input "0"
type input "0% Discount"
type input "1"
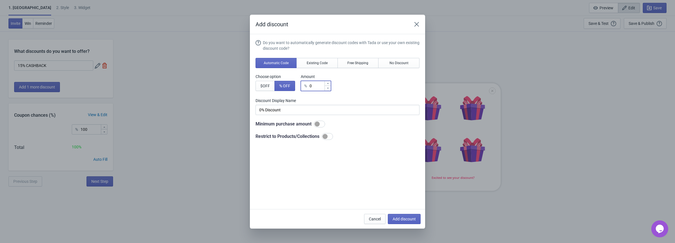
type input "1% Discount"
click at [327, 87] on icon at bounding box center [327, 88] width 3 height 3
type input "0"
type input "0% Discount"
type input "1"
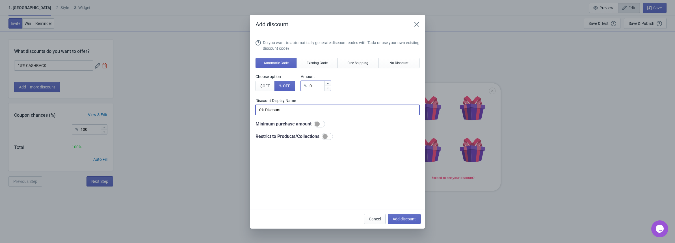
type input "1% Discount"
click at [285, 108] on input "1% Discount" at bounding box center [338, 110] width 164 height 10
click at [331, 91] on div "Do you want to automatically generate discount codes with Tada or use your own …" at bounding box center [338, 90] width 164 height 100
click at [329, 90] on div at bounding box center [328, 88] width 6 height 5
type input "0"
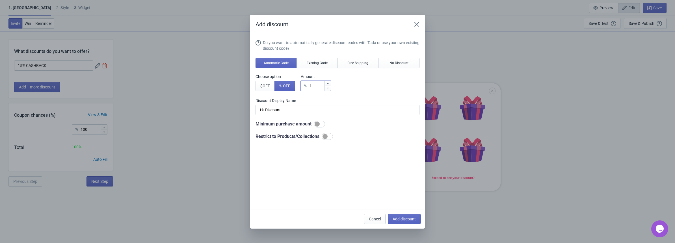
type input "0% Discount"
type input "1"
type input "1% Discount"
click at [328, 90] on div at bounding box center [328, 88] width 6 height 5
type input "0"
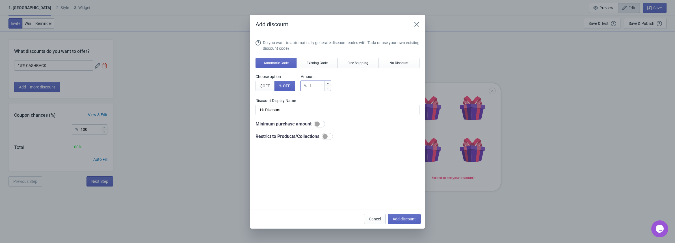
type input "0% Discount"
type input "1"
type input "1% Discount"
click at [382, 85] on div "Choose option $ OFF % OFF Amount % 1" at bounding box center [338, 82] width 164 height 17
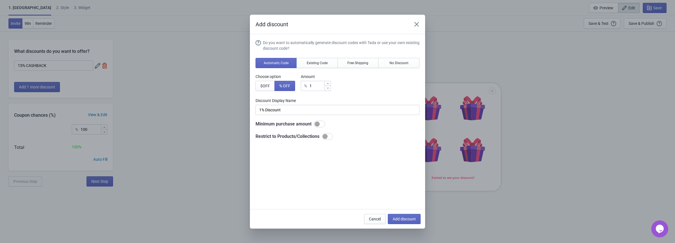
click at [326, 82] on div at bounding box center [328, 83] width 6 height 5
type input "2"
type input "2% Discount"
click at [327, 90] on div "% 2" at bounding box center [316, 86] width 30 height 10
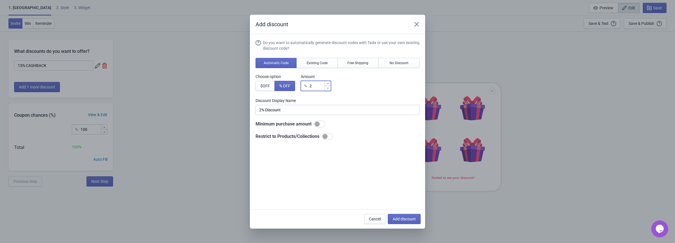
click at [328, 90] on div at bounding box center [328, 88] width 6 height 5
type input "1"
type input "1% Discount"
click at [328, 89] on icon at bounding box center [327, 88] width 3 height 3
type input "0"
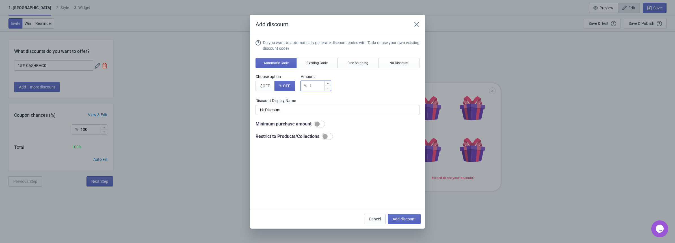
type input "0% Discount"
type input "1"
type input "1% Discount"
click at [328, 89] on icon at bounding box center [327, 88] width 3 height 3
type input "0"
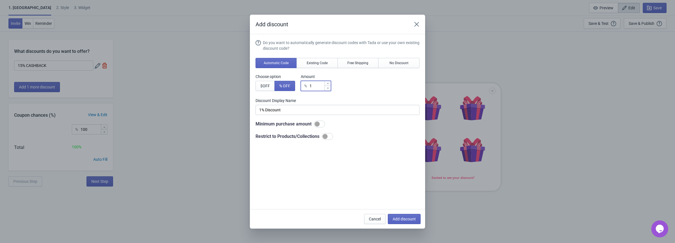
type input "0% Discount"
type input "1"
type input "1% Discount"
click at [373, 218] on span "Cancel" at bounding box center [375, 219] width 12 height 5
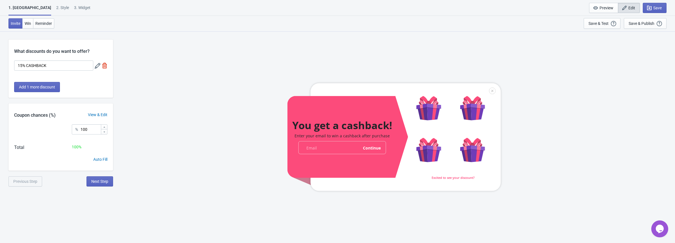
click at [98, 66] on icon at bounding box center [98, 66] width 6 height 6
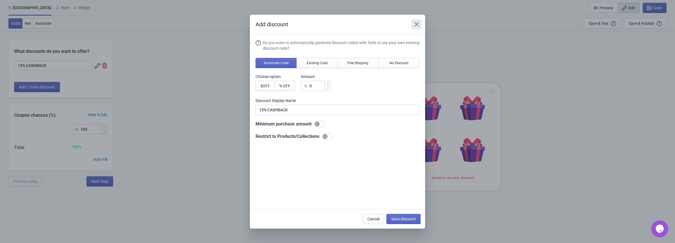
click at [415, 23] on icon "Close" at bounding box center [417, 24] width 6 height 6
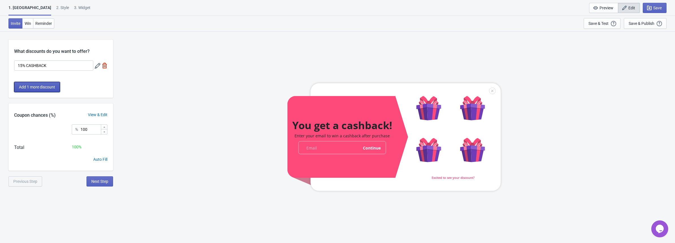
click at [40, 87] on span "Add 1 more discount" at bounding box center [37, 87] width 36 height 5
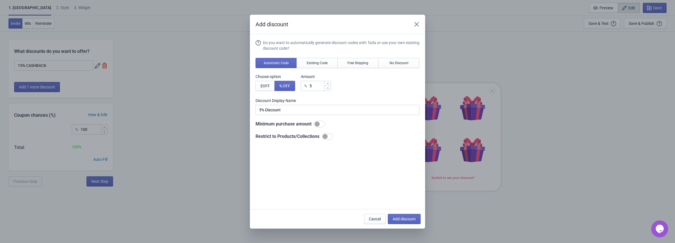
drag, startPoint x: 307, startPoint y: 85, endPoint x: 342, endPoint y: 89, distance: 35.0
click at [342, 89] on div "Choose option $ OFF % OFF Amount % 5" at bounding box center [338, 82] width 164 height 17
drag, startPoint x: 314, startPoint y: 87, endPoint x: 257, endPoint y: 83, distance: 57.3
click at [268, 86] on div "Choose option $ OFF % OFF Amount % 5" at bounding box center [338, 82] width 164 height 17
type input "0"
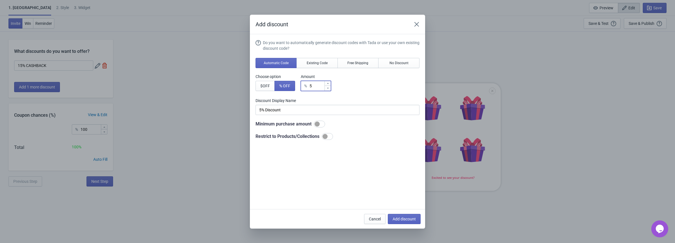
type input "0% Discount"
type input "1"
type input "1% Discount"
click at [361, 91] on div "Do you want to automatically generate discount codes with Tada or use your own …" at bounding box center [338, 90] width 164 height 100
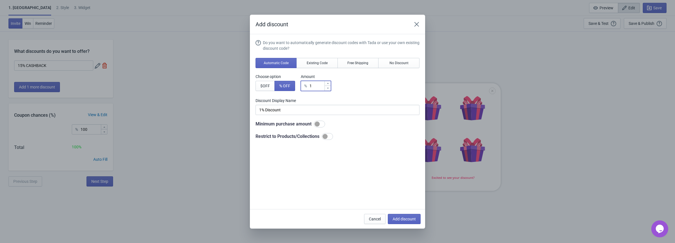
drag, startPoint x: 321, startPoint y: 85, endPoint x: 298, endPoint y: 92, distance: 24.0
click at [295, 89] on div "Choose option $ OFF % OFF Amount % 1" at bounding box center [338, 82] width 164 height 17
click at [331, 86] on div "Choose option $ OFF % OFF Amount % 1" at bounding box center [338, 82] width 164 height 17
click at [329, 87] on icon at bounding box center [327, 88] width 3 height 3
type input "0"
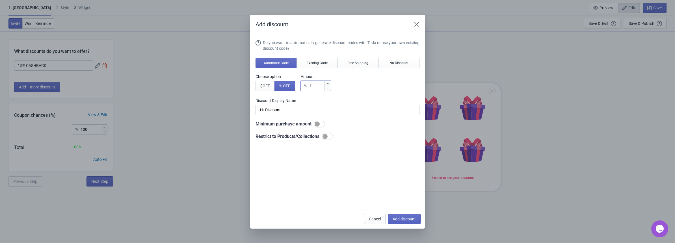
type input "0% Discount"
type input "1"
type input "1% Discount"
click at [329, 87] on icon at bounding box center [327, 88] width 3 height 3
type input "0"
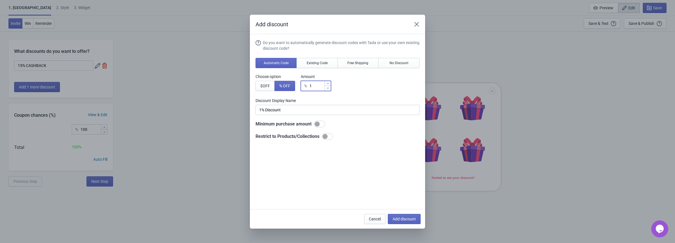
type input "0% Discount"
type input "1"
type input "1% Discount"
click at [330, 87] on icon at bounding box center [327, 88] width 3 height 3
type input "0"
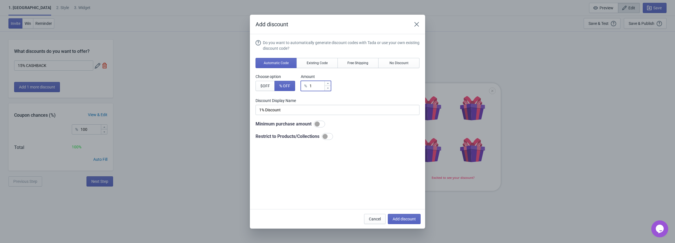
type input "0% Discount"
type input "1"
type input "1% Discount"
click at [361, 87] on div "Choose option $ OFF % OFF Amount % 1" at bounding box center [338, 82] width 164 height 17
click at [326, 90] on div at bounding box center [328, 88] width 6 height 5
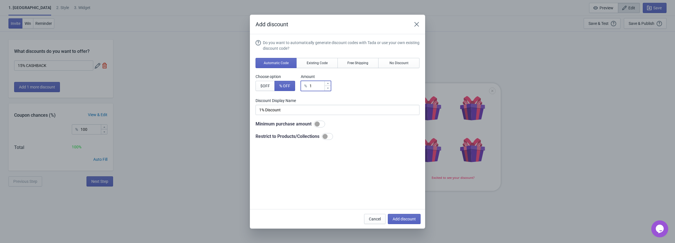
type input "0"
type input "0% Discount"
type input "1"
type input "1% Discount"
click at [329, 88] on icon at bounding box center [328, 88] width 2 height 1
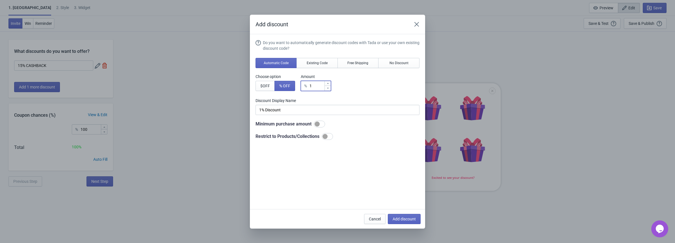
type input "0"
type input "0% Discount"
type input "1"
type input "1% Discount"
click at [328, 86] on div at bounding box center [328, 86] width 6 height 10
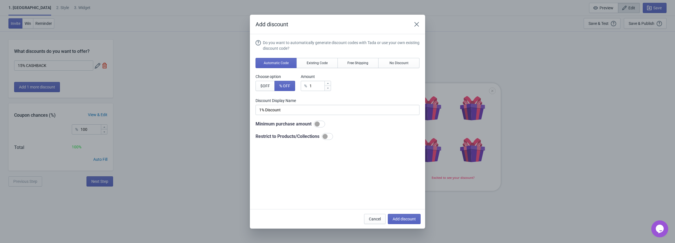
click at [329, 90] on div "% 1" at bounding box center [316, 86] width 30 height 10
click at [329, 89] on icon at bounding box center [327, 88] width 3 height 3
type input "0"
type input "0% Discount"
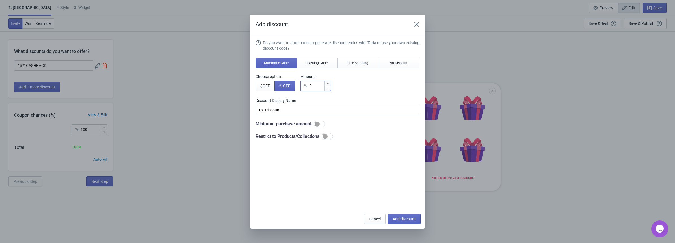
type input "1"
type input "1% Discount"
click at [329, 89] on icon at bounding box center [327, 88] width 3 height 3
type input "0"
type input "0% Discount"
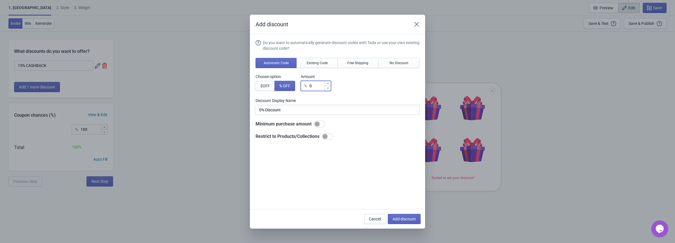
type input "1"
click at [266, 151] on div "Do you want to automatically generate discount codes with Tada or use your own …" at bounding box center [338, 122] width 164 height 165
drag, startPoint x: 260, startPoint y: 108, endPoint x: 344, endPoint y: 124, distance: 85.2
click at [344, 124] on div "Do you want to automatically generate discount codes with Tada or use your own …" at bounding box center [338, 90] width 164 height 100
type input "0"
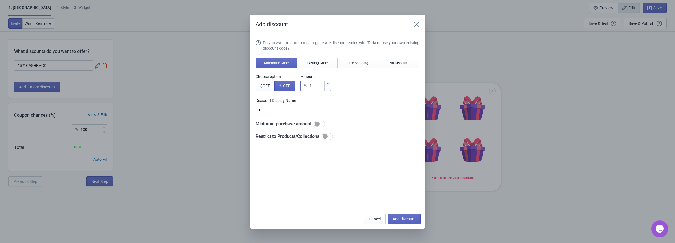
click at [320, 85] on input "1" at bounding box center [316, 86] width 15 height 10
click at [400, 62] on span "No Discount" at bounding box center [399, 63] width 19 height 5
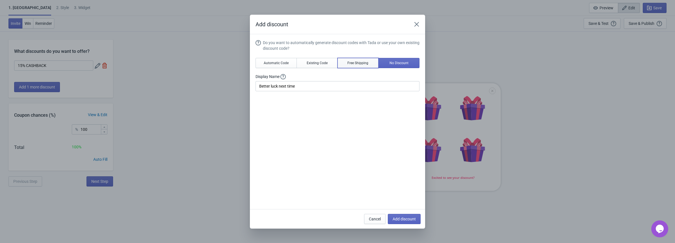
click at [364, 60] on button "Free Shipping" at bounding box center [358, 63] width 41 height 10
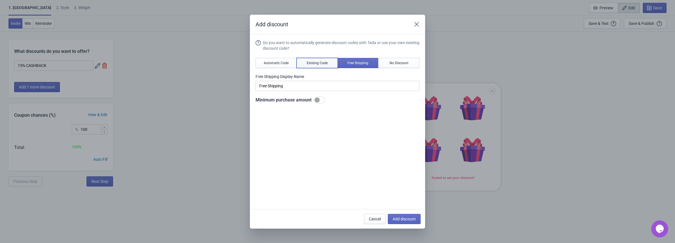
click at [324, 60] on button "Existing Code" at bounding box center [317, 63] width 41 height 10
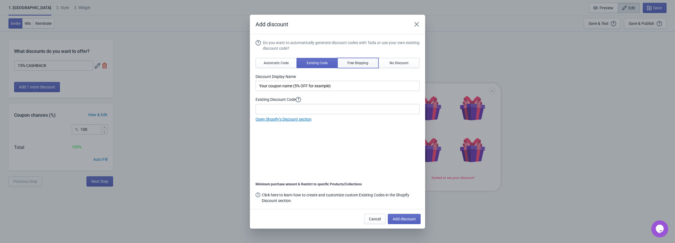
click at [356, 62] on span "Free Shipping" at bounding box center [358, 63] width 21 height 5
type input "Free Shipping"
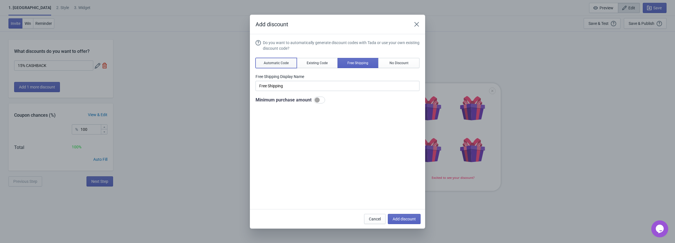
click at [275, 62] on span "Automatic Code" at bounding box center [276, 63] width 25 height 5
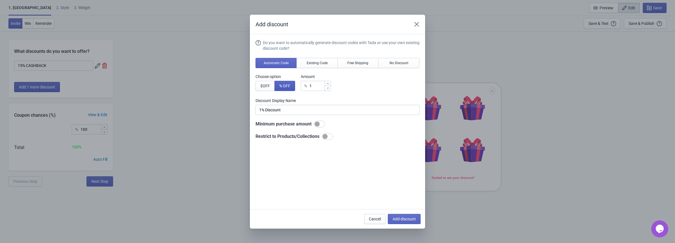
click at [282, 85] on span "% OFF" at bounding box center [284, 86] width 11 height 5
click at [311, 99] on label "Discount Display Name" at bounding box center [338, 101] width 164 height 6
click at [258, 87] on button "$ OFF" at bounding box center [265, 86] width 19 height 10
type input "1$ Discount"
drag, startPoint x: 315, startPoint y: 86, endPoint x: 298, endPoint y: 84, distance: 17.4
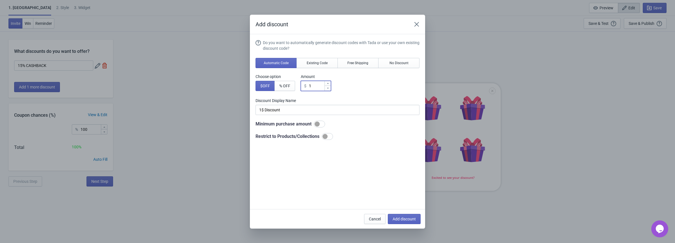
click at [298, 84] on div "Choose option $ OFF % OFF Amount $ 1" at bounding box center [338, 82] width 164 height 17
type input "0"
type input "0$ Discount"
type input "0"
click at [352, 88] on div "Choose option $ OFF % OFF Amount $ 0" at bounding box center [338, 82] width 164 height 17
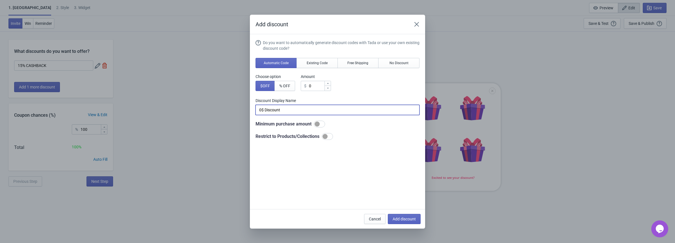
drag, startPoint x: 311, startPoint y: 110, endPoint x: 259, endPoint y: 114, distance: 52.5
click at [259, 114] on input "0$ Discount" at bounding box center [338, 110] width 164 height 10
type input "$"
type input "1"
type input "20% CASHBACK"
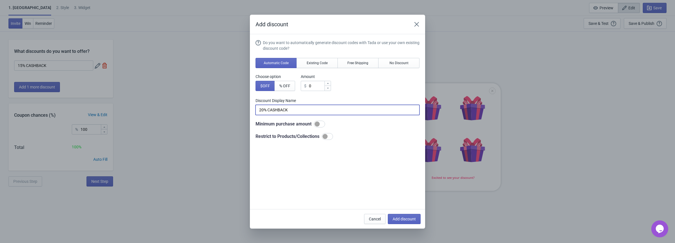
click at [390, 152] on div "Do you want to automatically generate discount codes with Tada or use your own …" at bounding box center [338, 122] width 164 height 165
click at [406, 218] on span "Add discount" at bounding box center [404, 219] width 23 height 5
type input "50"
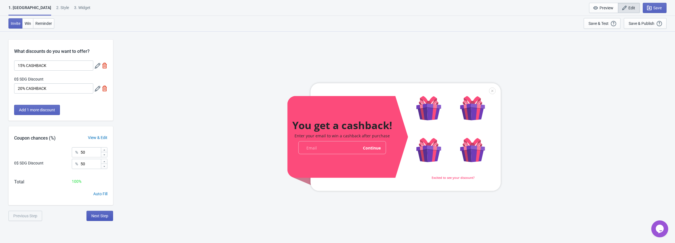
click at [98, 216] on span "Next Step" at bounding box center [99, 216] width 17 height 5
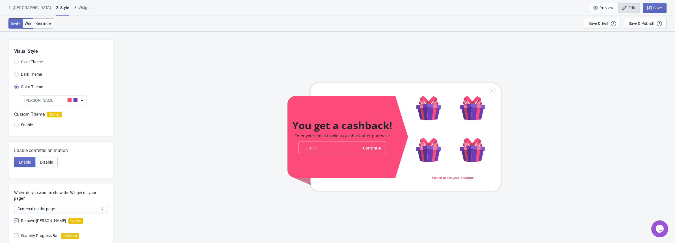
click at [30, 22] on span "Win" at bounding box center [28, 23] width 7 height 5
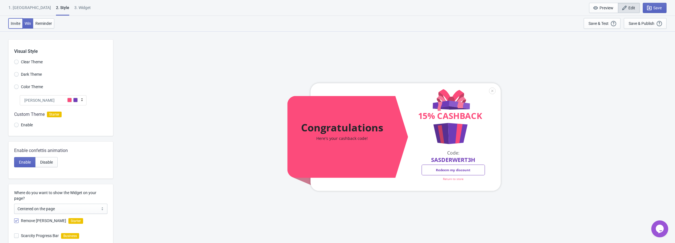
click at [18, 21] on span "Invite" at bounding box center [16, 23] width 10 height 5
radio input "true"
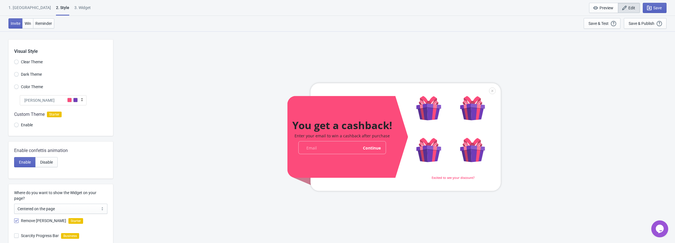
click at [74, 8] on div "3. Widget" at bounding box center [82, 10] width 16 height 10
select select "homepageOnly"
select select "1"
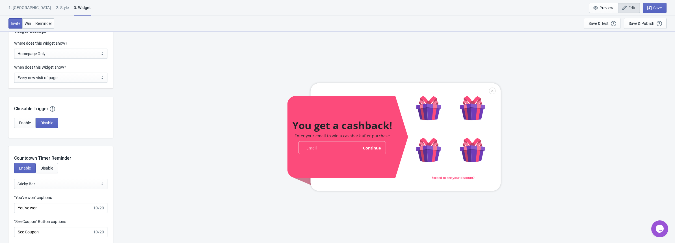
scroll to position [377, 0]
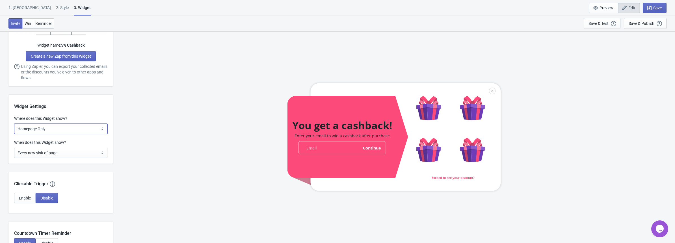
click at [99, 130] on select "All Pages All Product Pages All Blog Pages All Static Pages Specific Product(s)…" at bounding box center [60, 129] width 93 height 10
click at [14, 124] on select "All Pages All Product Pages All Blog Pages All Static Pages Specific Product(s)…" at bounding box center [60, 129] width 93 height 10
click at [100, 111] on div "Widget Settings Where does this Widget show? All Pages All Product Pages All Bl…" at bounding box center [60, 129] width 105 height 69
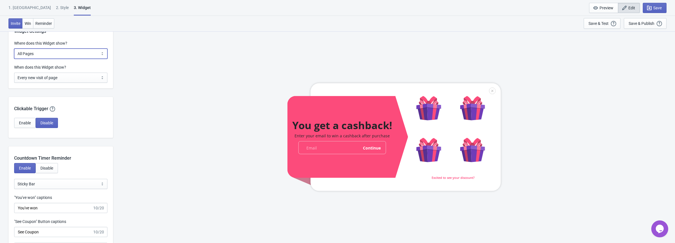
click at [54, 49] on select "All Pages All Product Pages All Blog Pages All Static Pages Specific Product(s)…" at bounding box center [60, 54] width 93 height 10
select select "homepageOnly"
click at [14, 49] on select "All Pages All Product Pages All Blog Pages All Static Pages Specific Product(s)…" at bounding box center [60, 54] width 93 height 10
click at [105, 63] on div "Widget Settings Where does this Widget show? All Pages All Product Pages All Bl…" at bounding box center [60, 54] width 105 height 69
click at [87, 75] on select "Every new visit of page Once every period of time Once per visitor session (Rec…" at bounding box center [60, 78] width 93 height 10
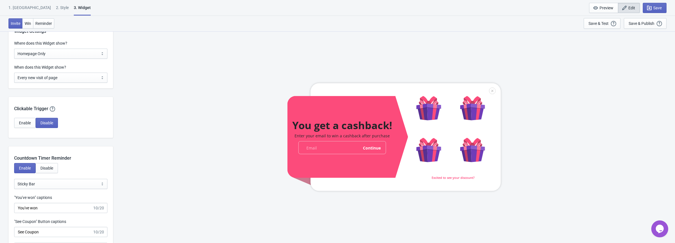
click at [135, 62] on div "You get a cashback! Enter your email to win a cashback after purchase email-inp…" at bounding box center [394, 137] width 556 height 212
click at [85, 54] on select "All Pages All Product Pages All Blog Pages All Static Pages Specific Product(s)…" at bounding box center [60, 54] width 93 height 10
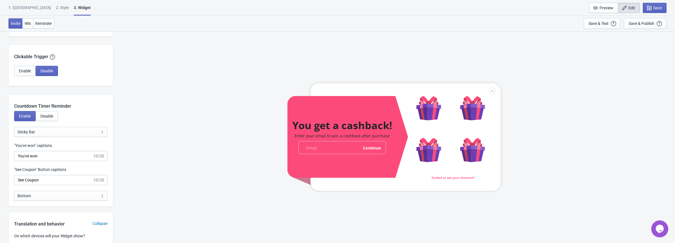
scroll to position [528, 0]
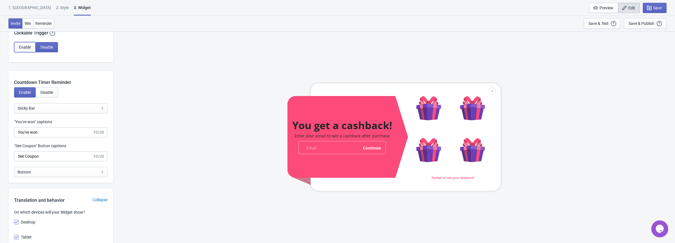
click at [31, 46] on button "Enable" at bounding box center [24, 47] width 21 height 10
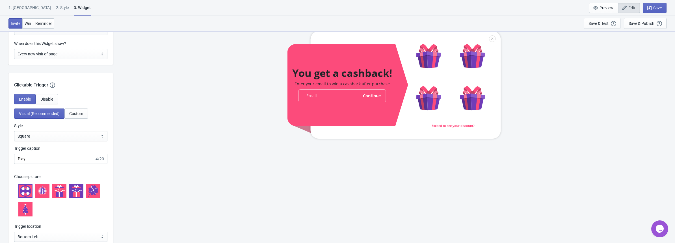
scroll to position [452, 0]
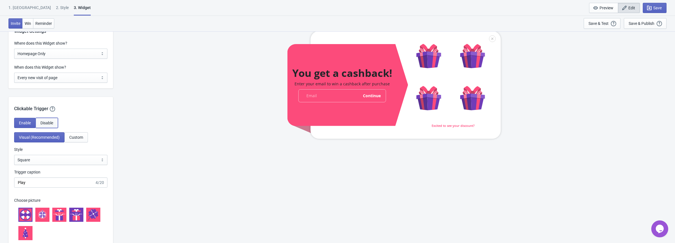
click at [43, 124] on span "Disable" at bounding box center [46, 123] width 13 height 5
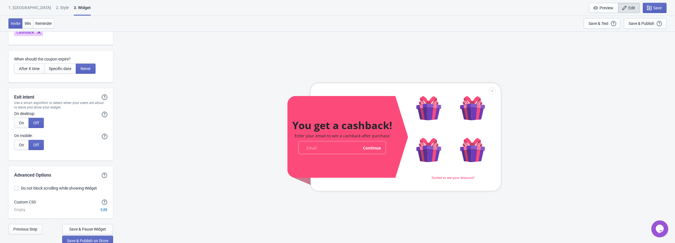
scroll to position [1351, 0]
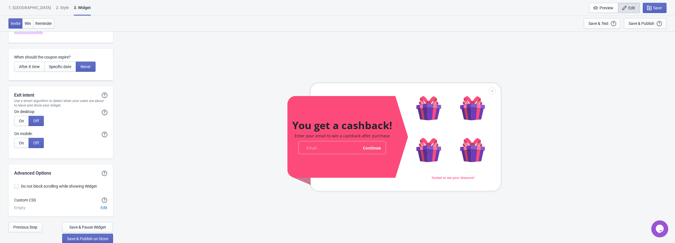
click at [79, 139] on div "On Off" at bounding box center [60, 143] width 93 height 10
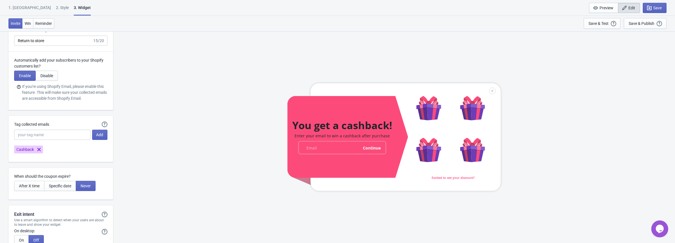
scroll to position [1200, 0]
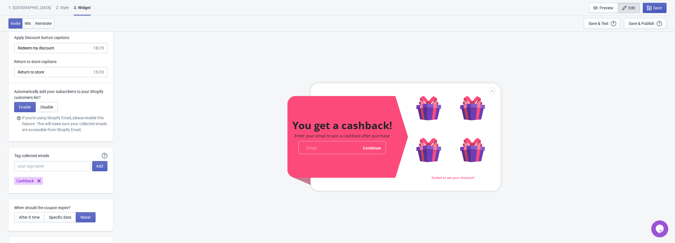
click at [660, 7] on span "Save" at bounding box center [657, 8] width 8 height 5
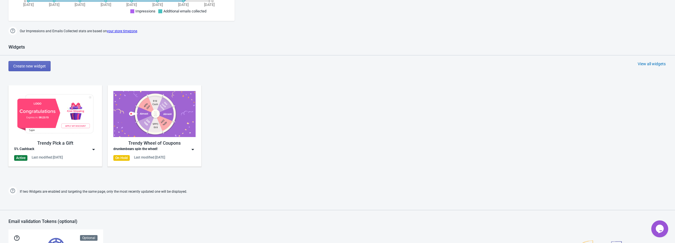
scroll to position [245, 0]
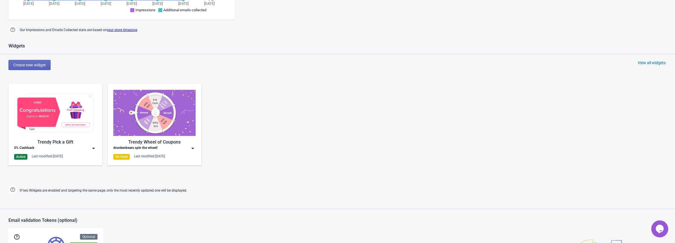
click at [28, 135] on img at bounding box center [55, 113] width 82 height 46
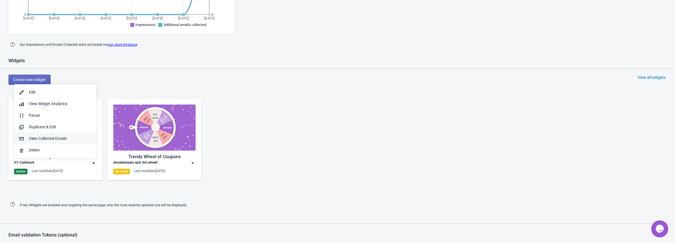
scroll to position [320, 0]
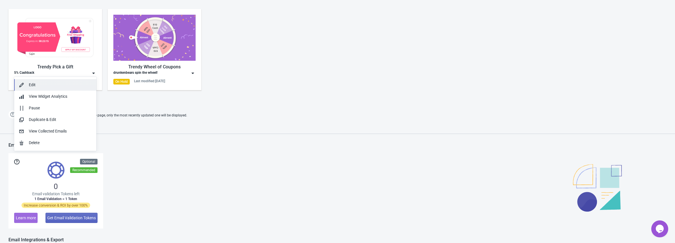
click at [43, 83] on div "Edit" at bounding box center [60, 85] width 63 height 6
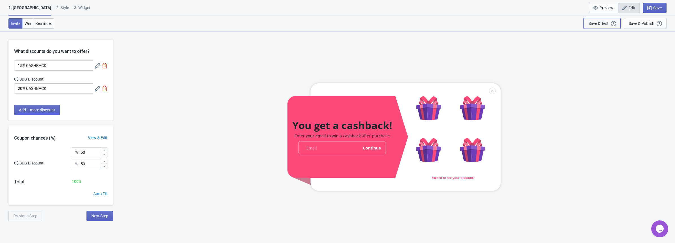
click at [604, 23] on div "Save & Test" at bounding box center [599, 23] width 20 height 5
click at [646, 25] on div "Save & Publish" at bounding box center [642, 23] width 26 height 5
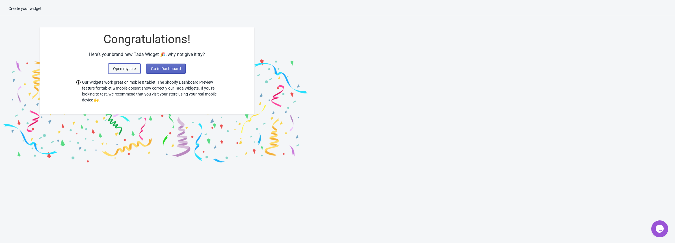
click at [124, 68] on span "Open my site" at bounding box center [124, 68] width 23 height 5
